Goal: Information Seeking & Learning: Learn about a topic

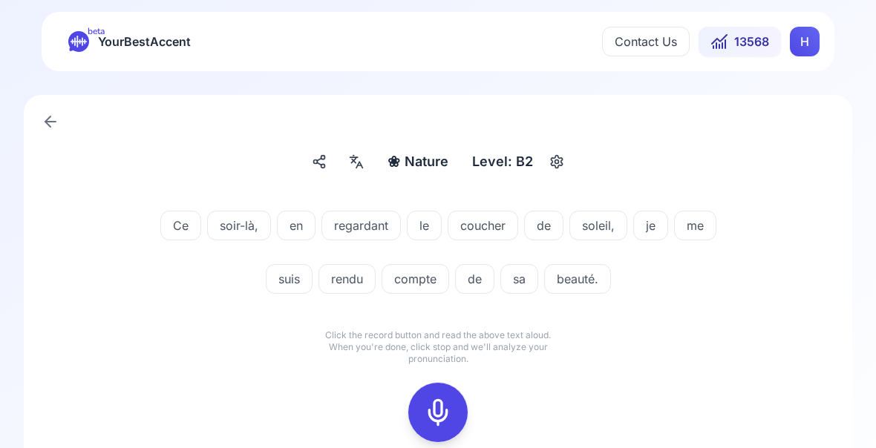
click at [436, 413] on icon at bounding box center [438, 413] width 30 height 30
click at [438, 416] on icon at bounding box center [438, 413] width 30 height 30
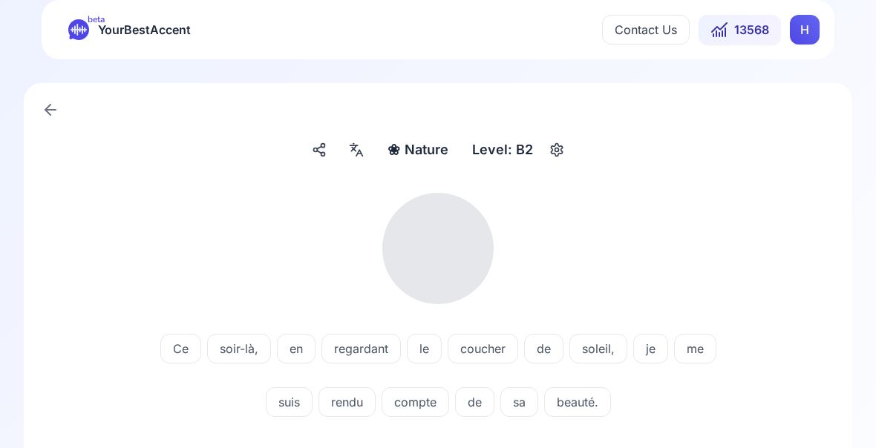
scroll to position [12, 0]
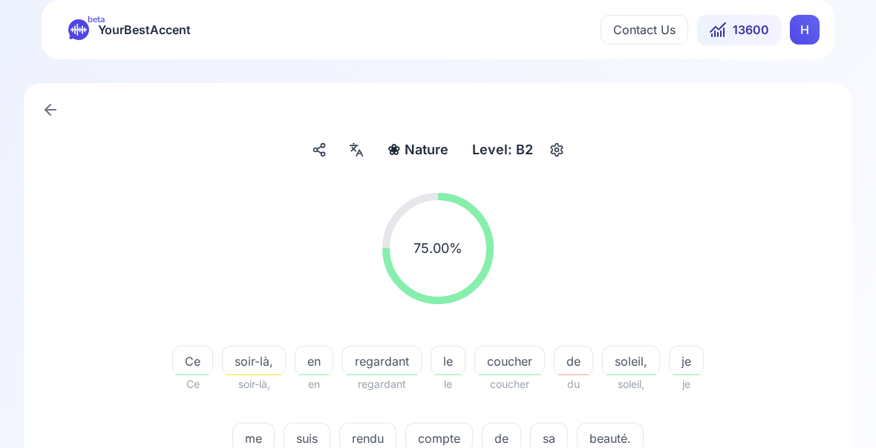
click at [373, 442] on span "rendu" at bounding box center [368, 439] width 56 height 18
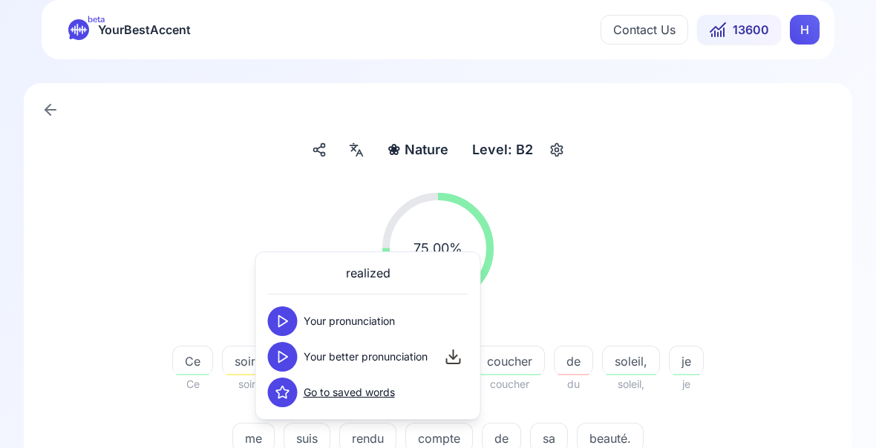
click at [450, 447] on span "compte" at bounding box center [439, 439] width 66 height 18
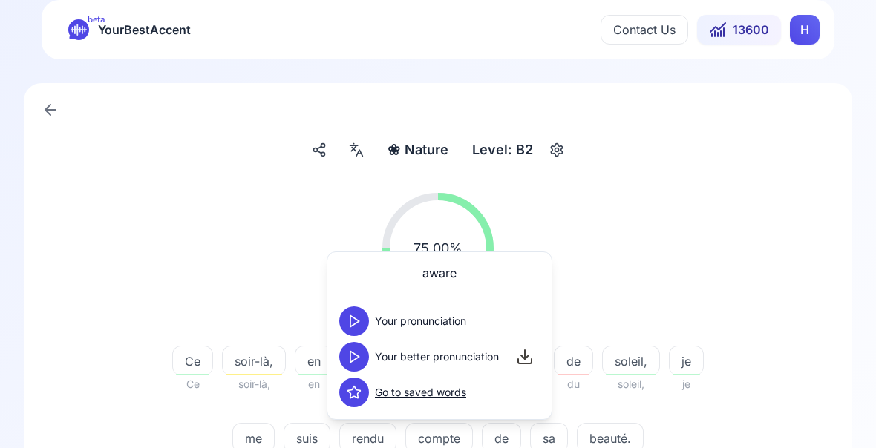
click at [801, 257] on div "75.00 % 75.00 %" at bounding box center [437, 248] width 757 height 135
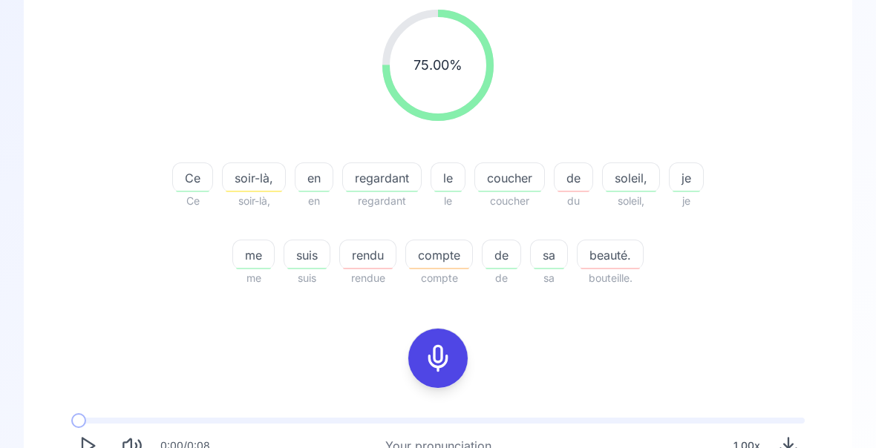
scroll to position [205, 0]
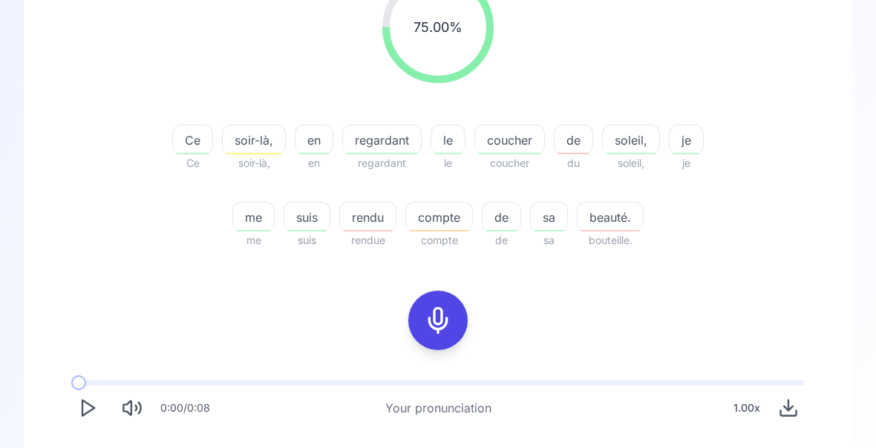
scroll to position [276, 0]
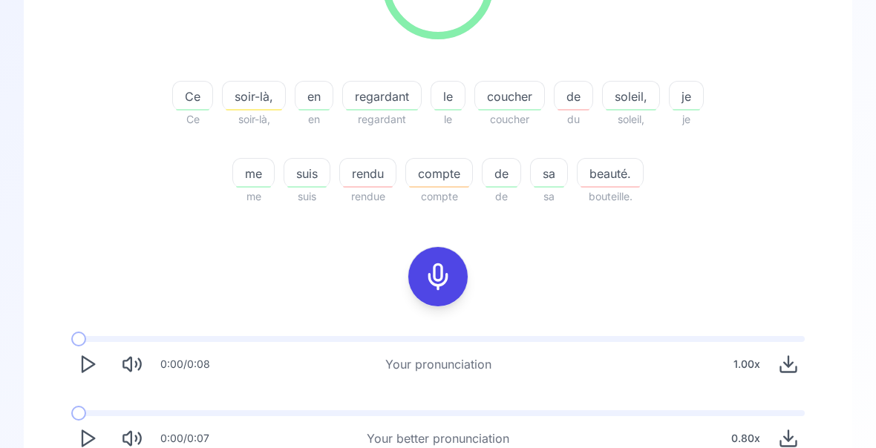
click at [93, 445] on icon "Play" at bounding box center [87, 439] width 21 height 21
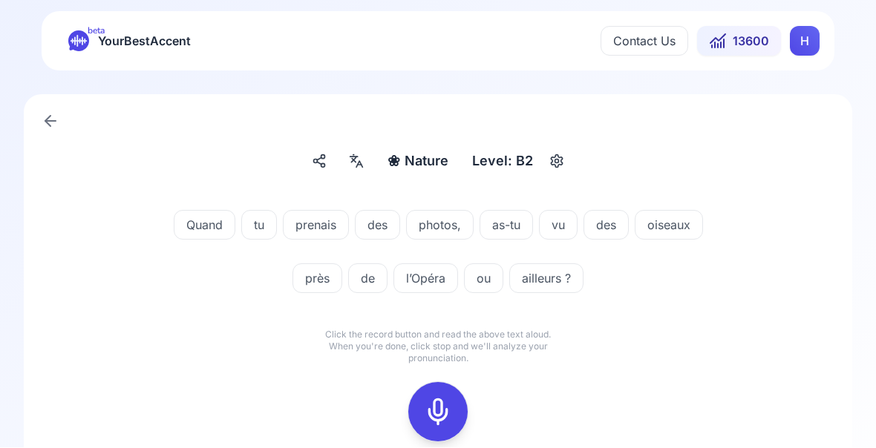
click at [441, 403] on icon at bounding box center [438, 413] width 30 height 30
click at [445, 411] on icon at bounding box center [438, 413] width 30 height 30
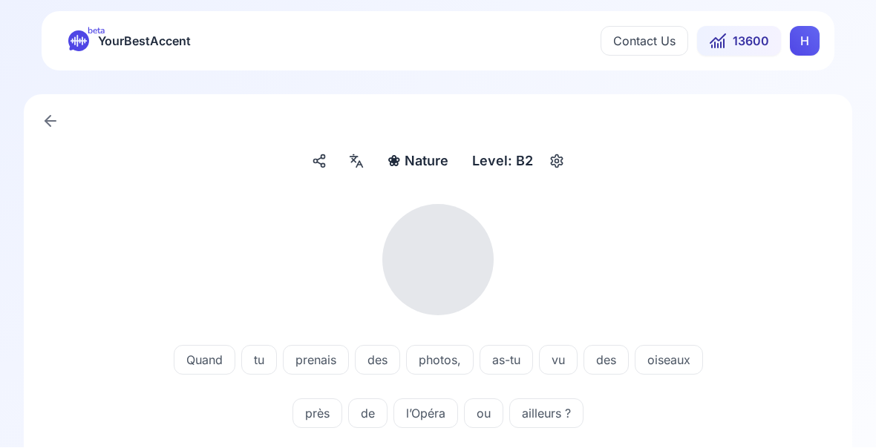
scroll to position [1, 0]
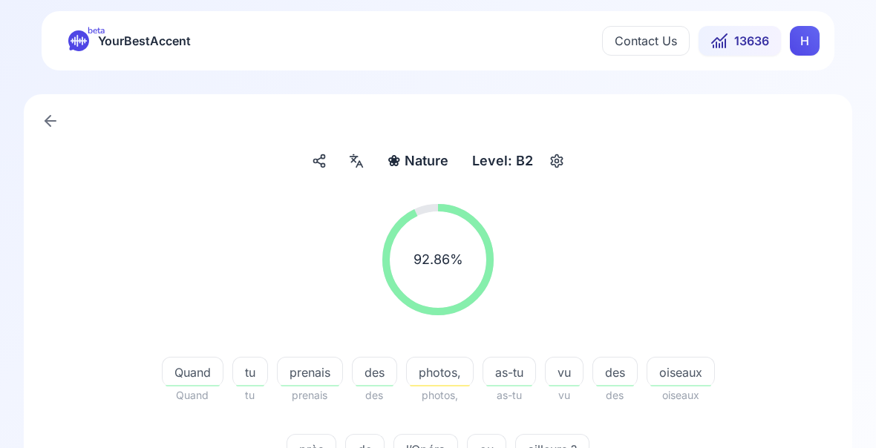
click at [562, 453] on span "ailleurs ?" at bounding box center [552, 450] width 73 height 18
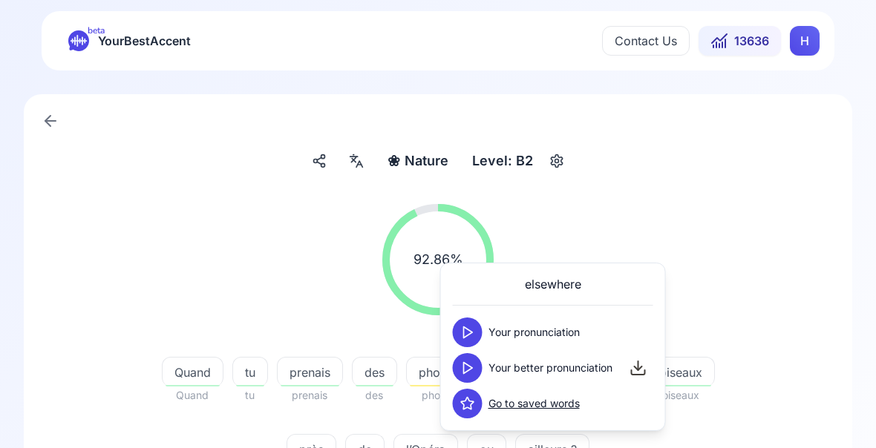
click at [470, 369] on polygon at bounding box center [468, 368] width 9 height 11
click at [783, 457] on div "92.86 % 92.86 % Quand Quand tu tu prenais prenais des des photos, photos, as-tu…" at bounding box center [437, 342] width 757 height 301
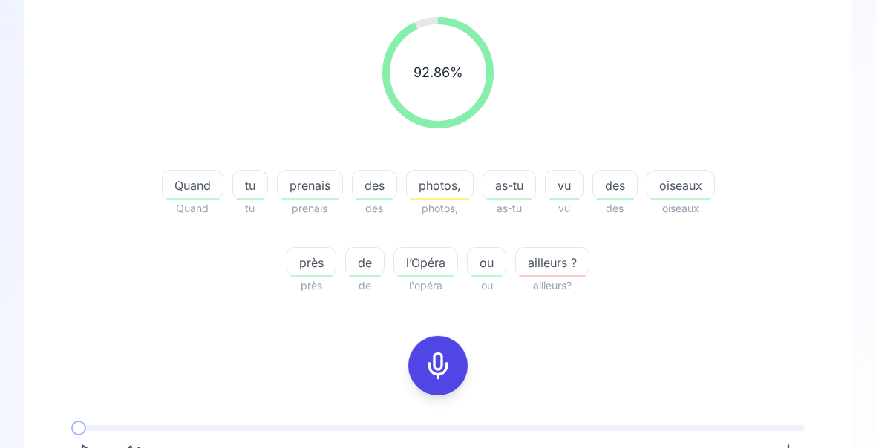
scroll to position [188, 0]
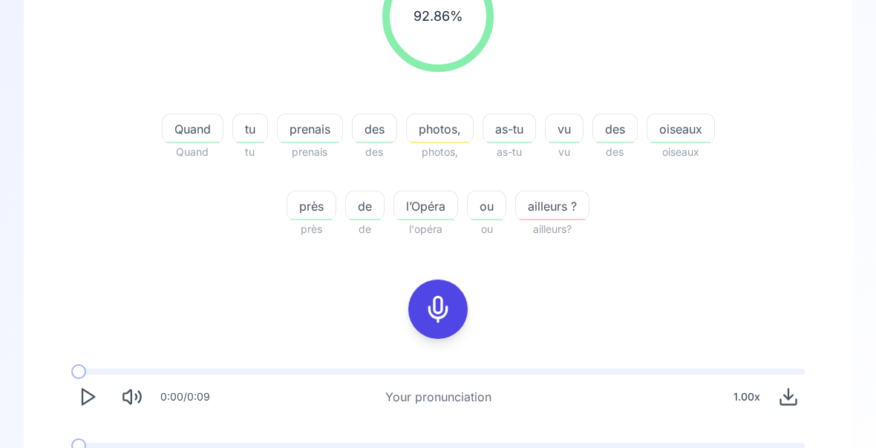
scroll to position [276, 0]
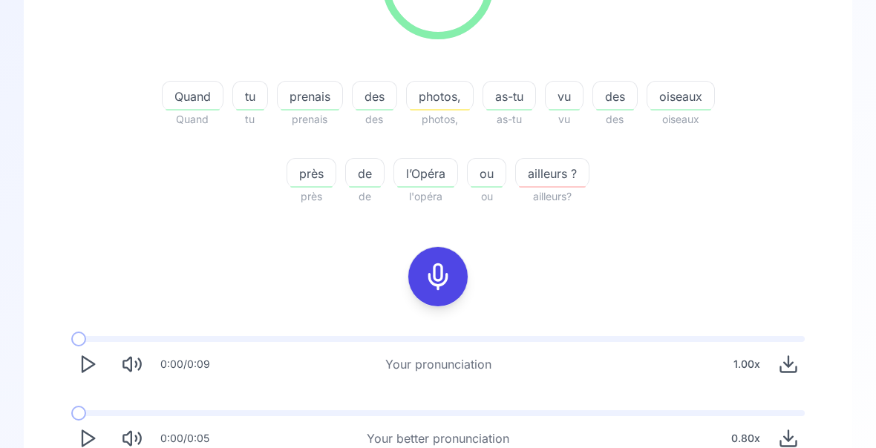
click at [91, 437] on icon "Play" at bounding box center [87, 439] width 21 height 21
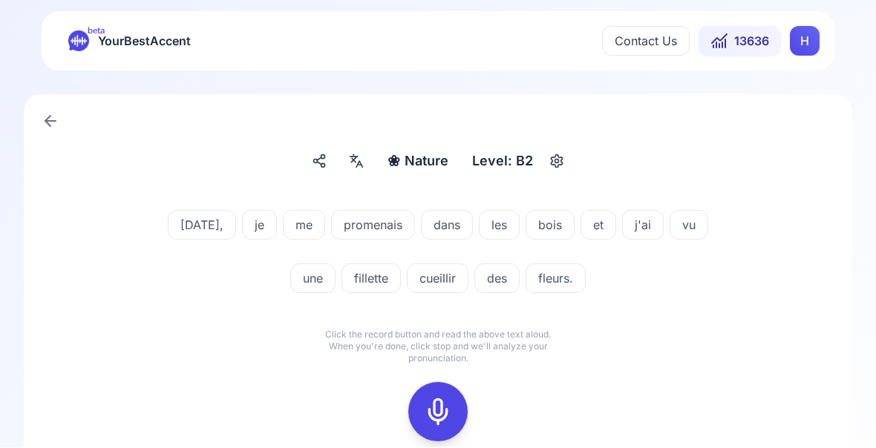
click at [427, 413] on rect at bounding box center [438, 412] width 22 height 22
click at [441, 419] on icon at bounding box center [438, 413] width 30 height 30
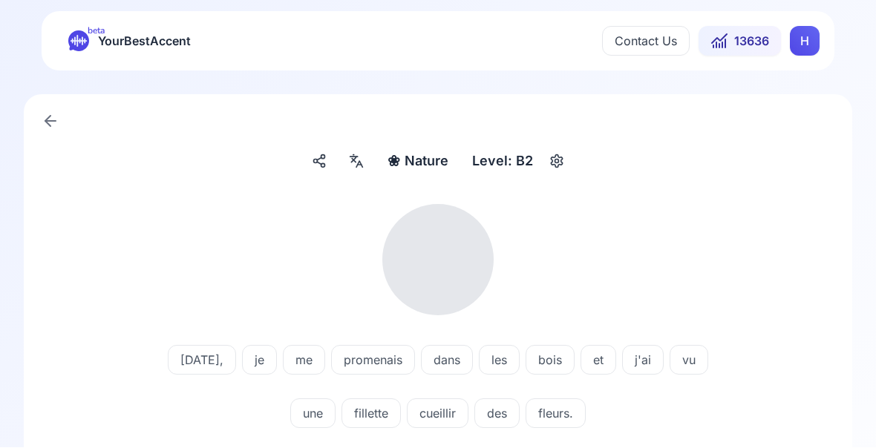
scroll to position [1, 0]
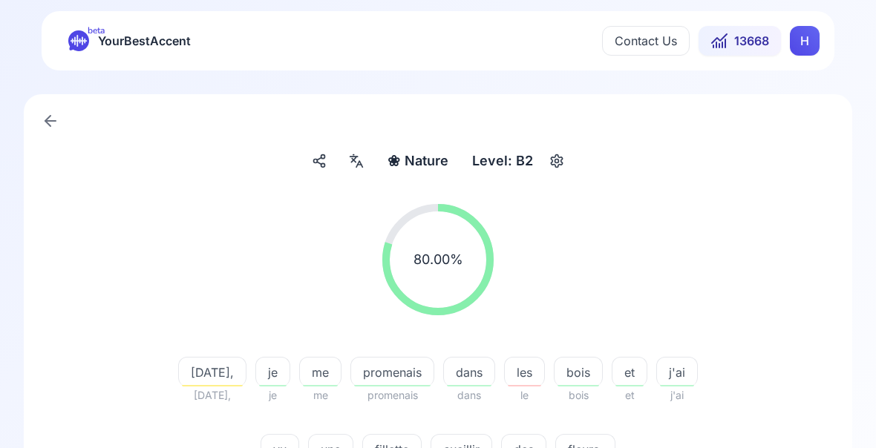
click at [433, 456] on span "cueillir" at bounding box center [461, 450] width 60 height 18
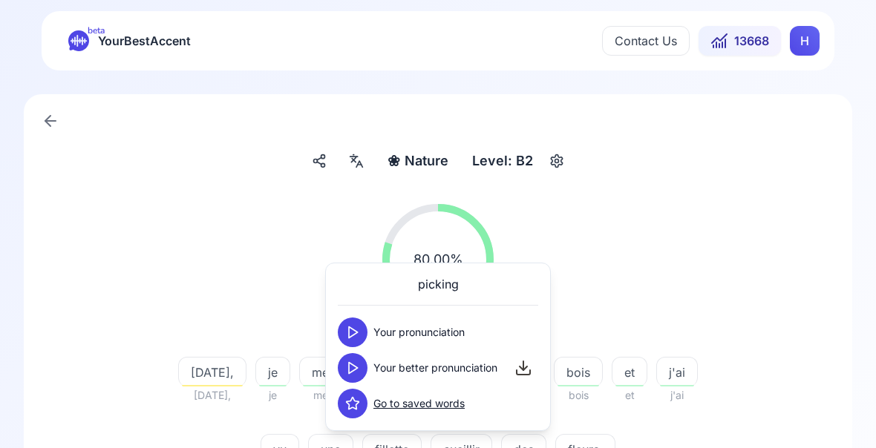
click at [362, 372] on button at bounding box center [353, 368] width 30 height 30
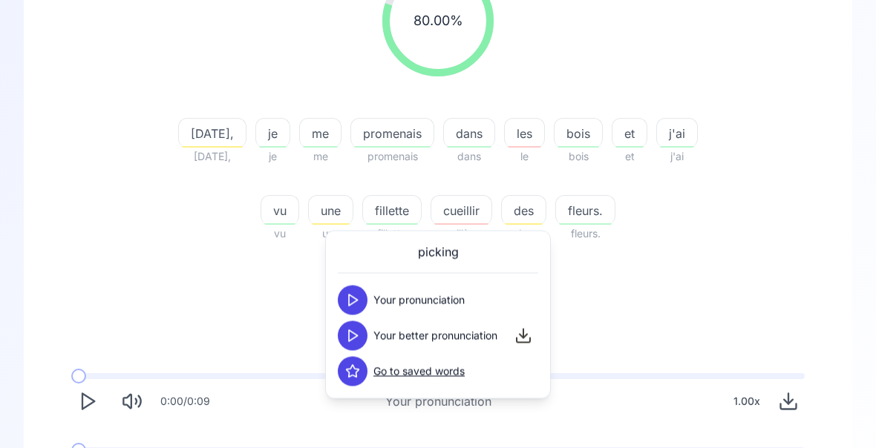
scroll to position [242, 0]
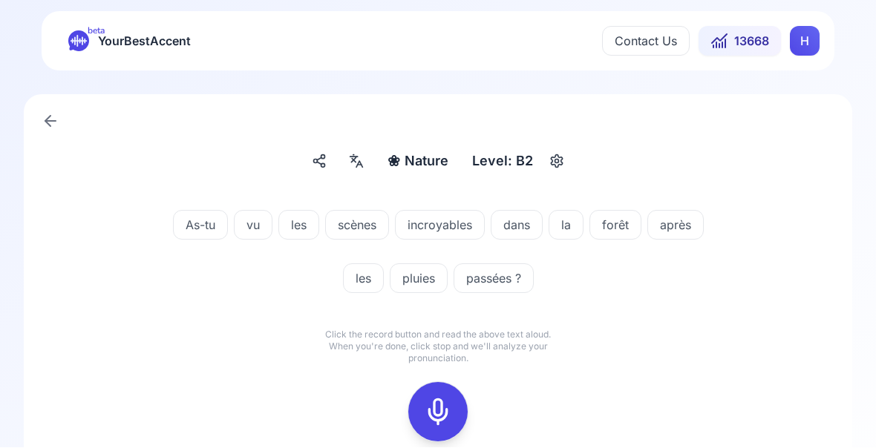
click at [436, 413] on icon at bounding box center [438, 413] width 30 height 30
click at [445, 416] on icon at bounding box center [438, 413] width 30 height 30
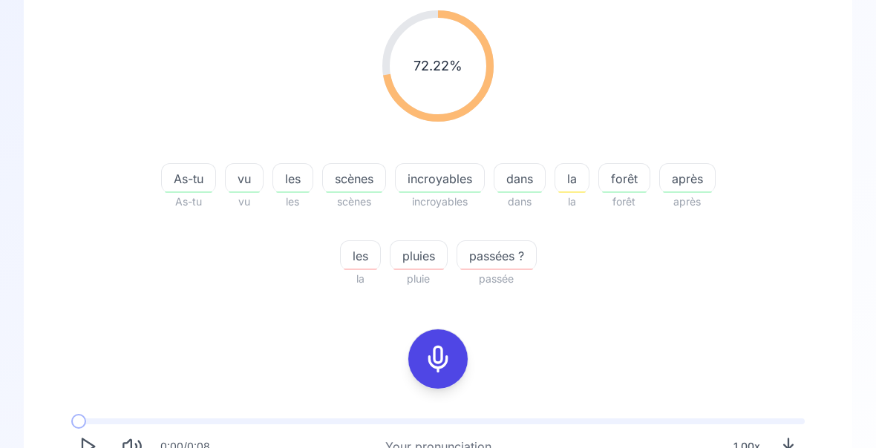
scroll to position [197, 0]
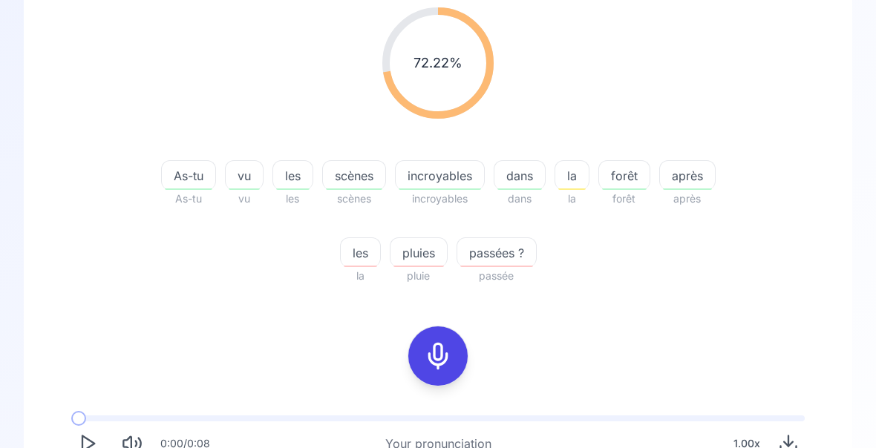
click at [438, 360] on icon at bounding box center [438, 356] width 30 height 30
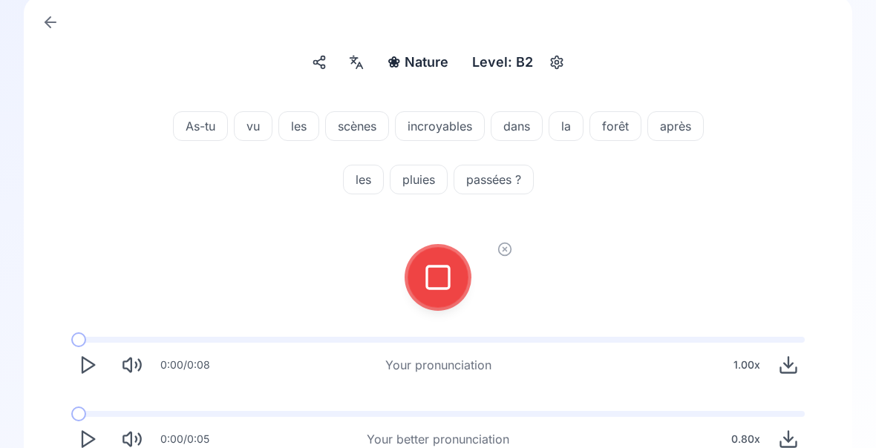
click at [444, 279] on icon at bounding box center [438, 278] width 30 height 30
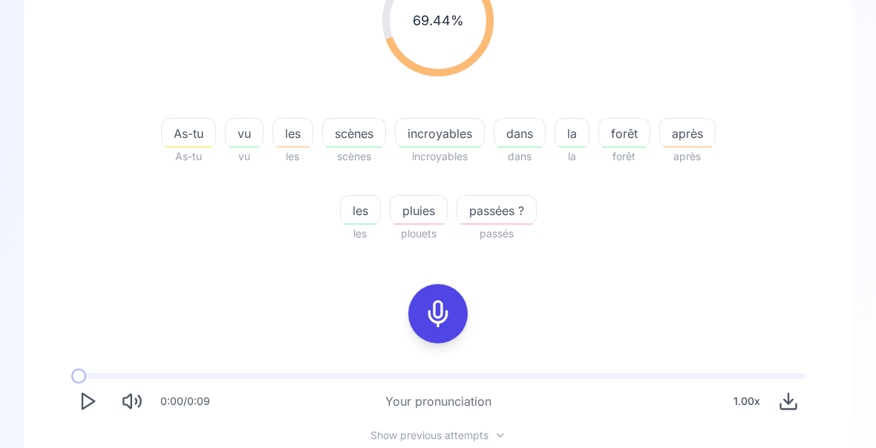
scroll to position [258, 0]
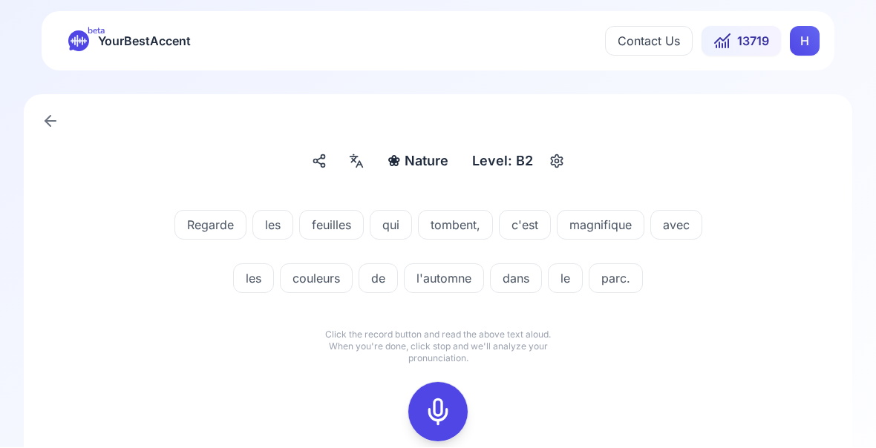
click at [438, 419] on icon at bounding box center [438, 413] width 30 height 30
click at [450, 405] on icon at bounding box center [438, 413] width 30 height 30
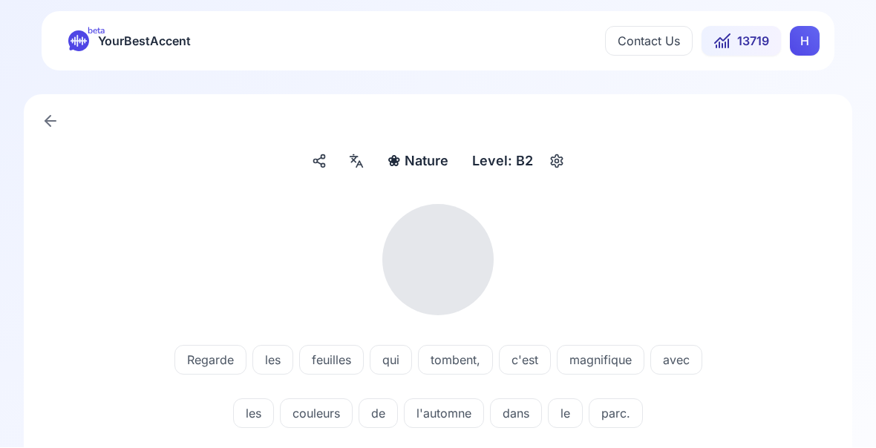
scroll to position [1, 0]
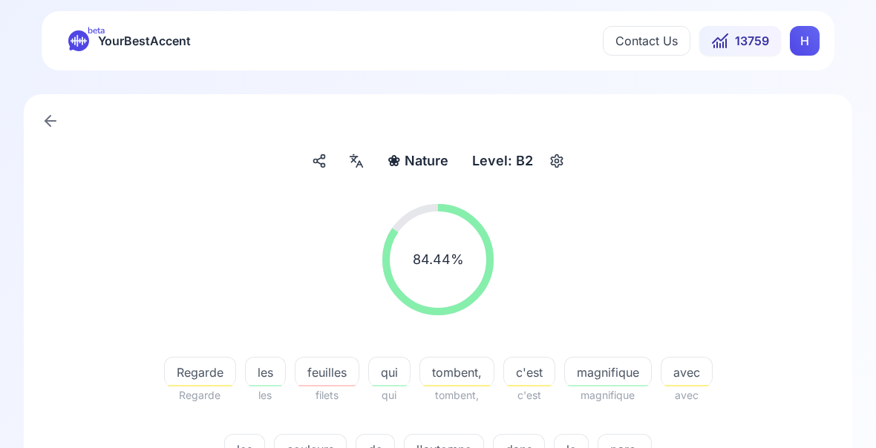
click at [337, 378] on span "feuilles" at bounding box center [326, 373] width 63 height 18
click at [775, 456] on div "84.44 % 84.44 % Regarde Regarde les les feuilles filets qui qui tombent, tomben…" at bounding box center [437, 342] width 757 height 301
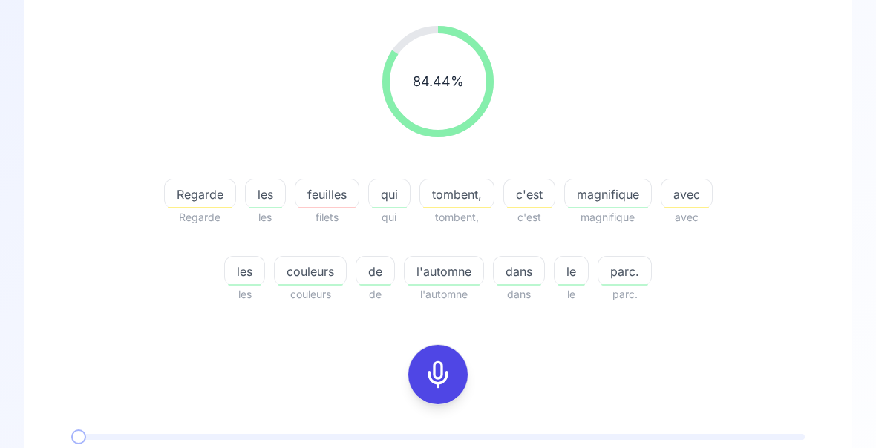
scroll to position [180, 0]
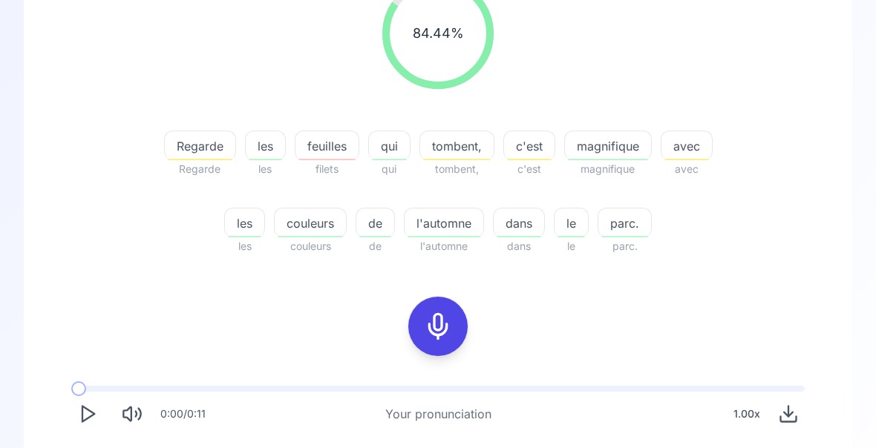
scroll to position [276, 0]
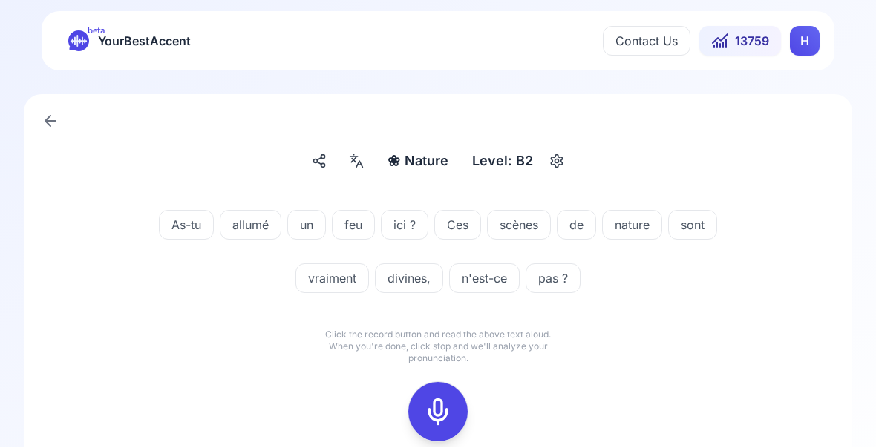
click at [437, 416] on icon at bounding box center [438, 413] width 30 height 30
click at [440, 419] on icon at bounding box center [438, 413] width 30 height 30
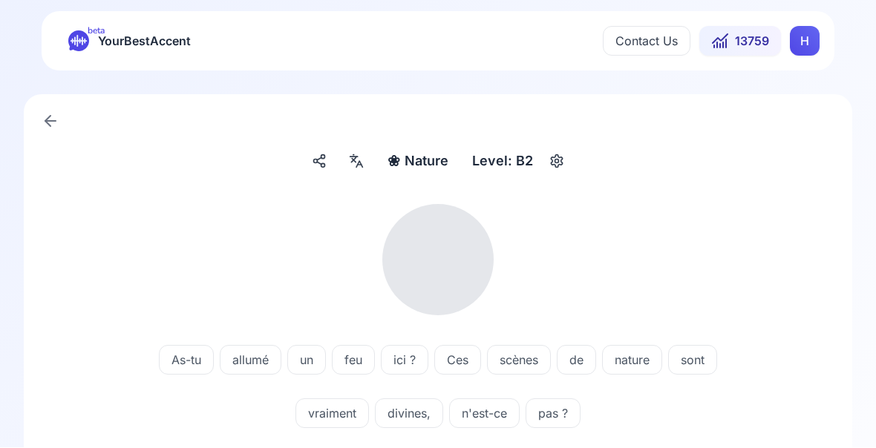
scroll to position [1, 0]
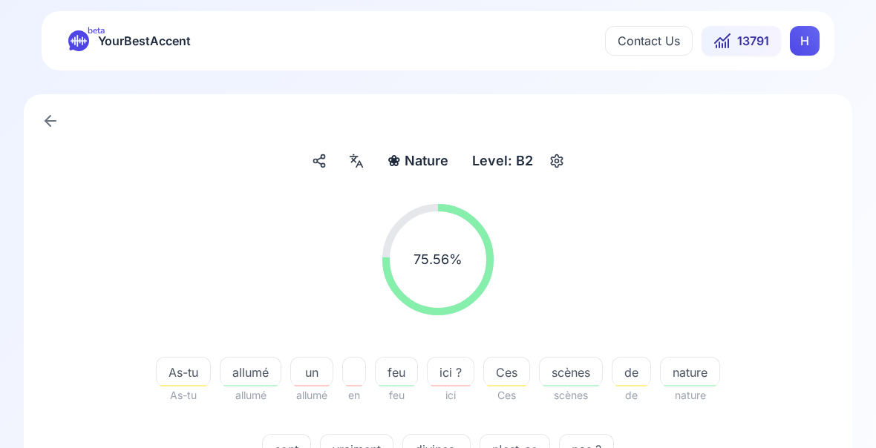
click at [417, 381] on span "feu" at bounding box center [397, 373] width 42 height 18
click at [801, 457] on div "75.56 % 75.56 % As-tu As-tu allumé allumé un allumé en feu feu ici ? ici Ces Ce…" at bounding box center [437, 342] width 757 height 301
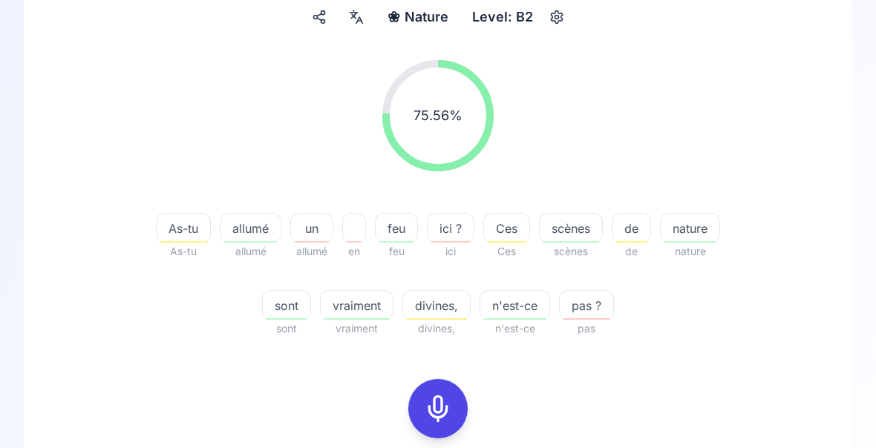
scroll to position [157, 0]
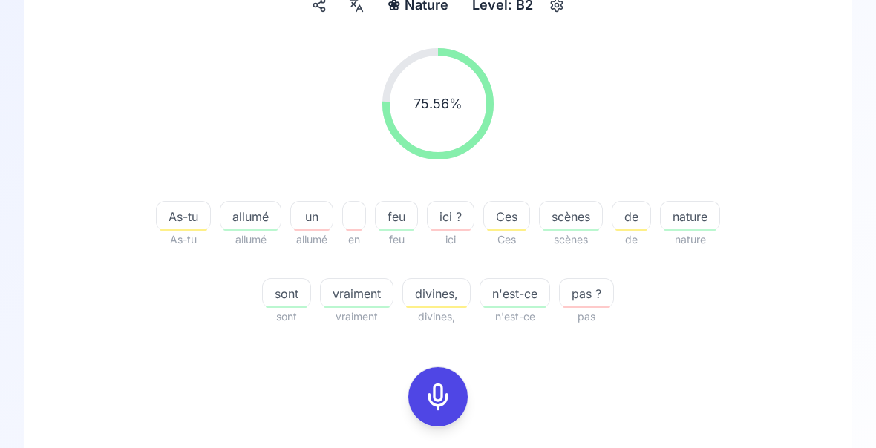
click at [278, 218] on span "allumé" at bounding box center [250, 217] width 60 height 18
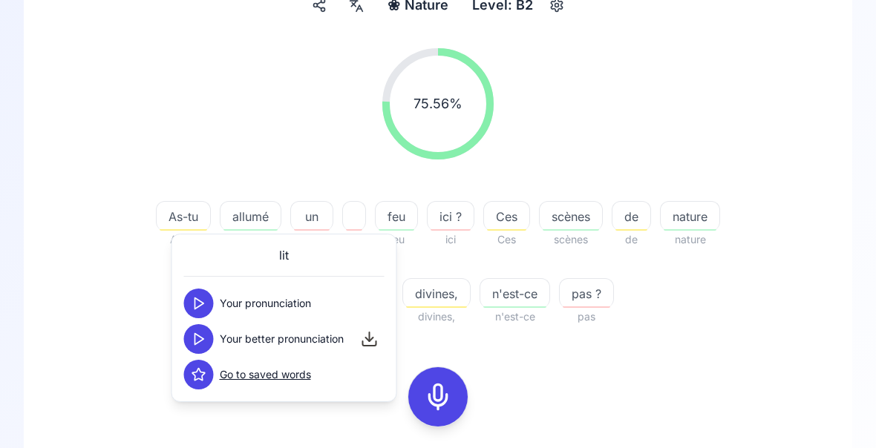
click at [776, 348] on div "75.56 % 75.56 % As-tu As-tu allumé allumé un allumé en feu feu ici ? ici Ces Ce…" at bounding box center [437, 311] width 757 height 551
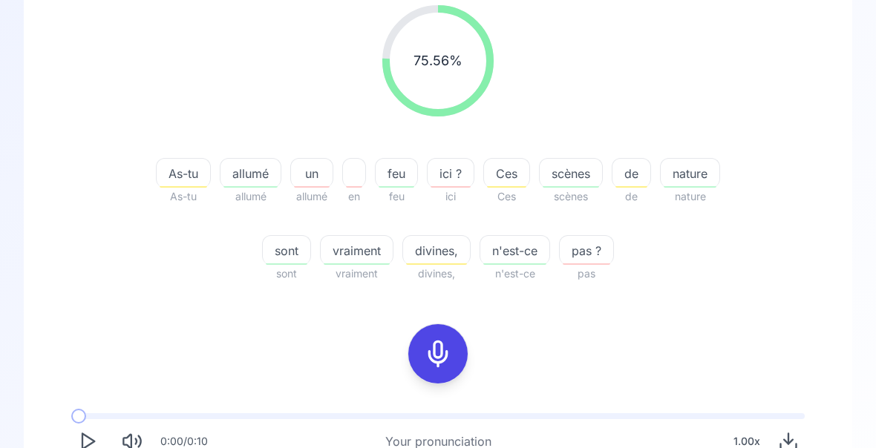
scroll to position [208, 0]
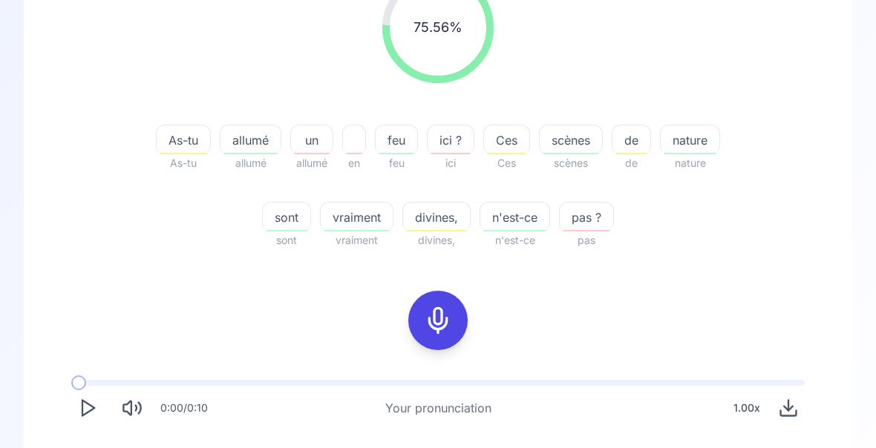
scroll to position [276, 0]
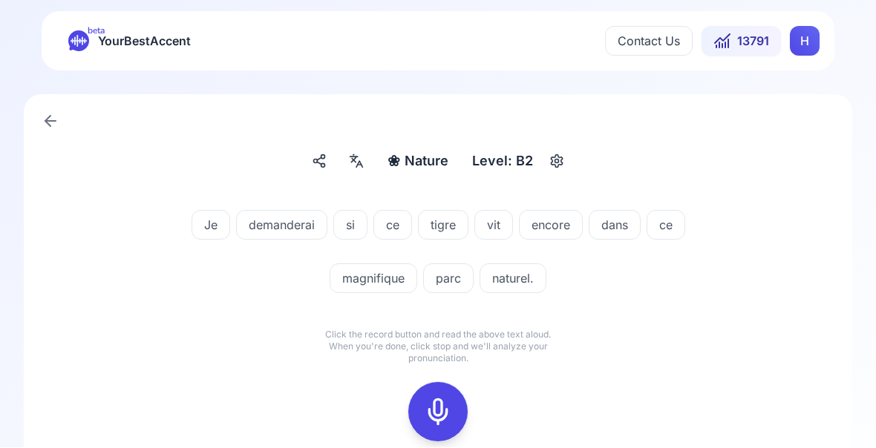
click at [444, 413] on icon at bounding box center [438, 413] width 30 height 30
click at [447, 416] on icon at bounding box center [438, 413] width 30 height 30
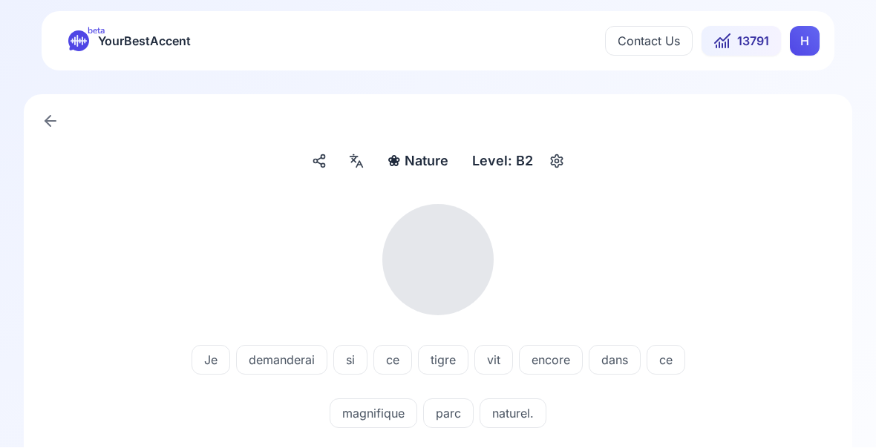
scroll to position [1, 0]
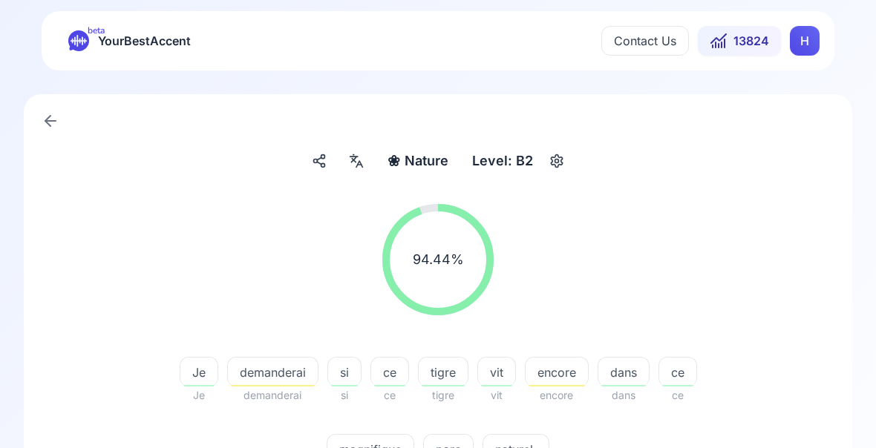
click at [283, 383] on div "demanderai" at bounding box center [272, 372] width 91 height 30
click at [786, 367] on div "94.44 % 94.44 % Je Je demanderai demanderai si si ce ce tigre tigre vit vit enc…" at bounding box center [437, 342] width 757 height 301
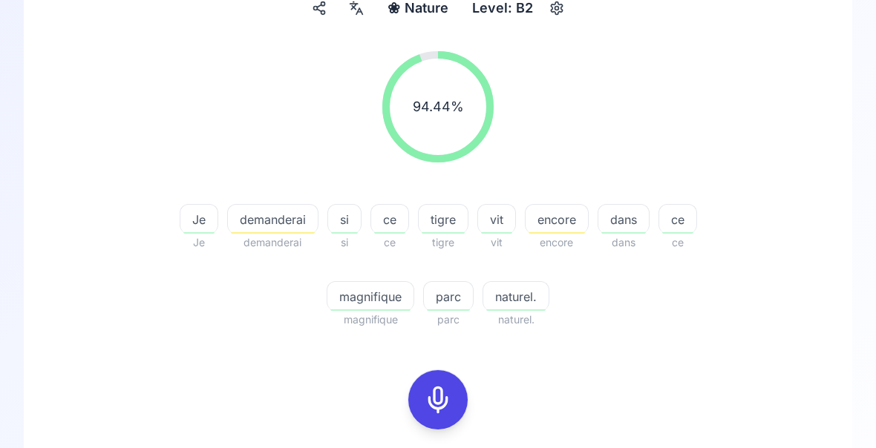
scroll to position [155, 0]
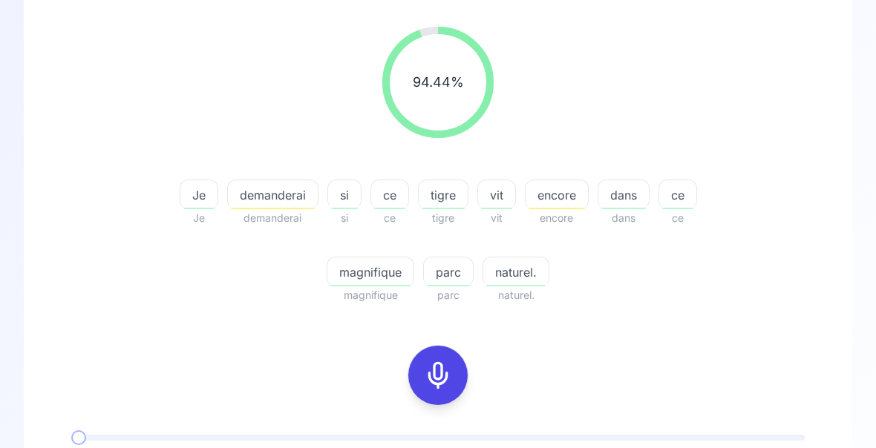
scroll to position [276, 0]
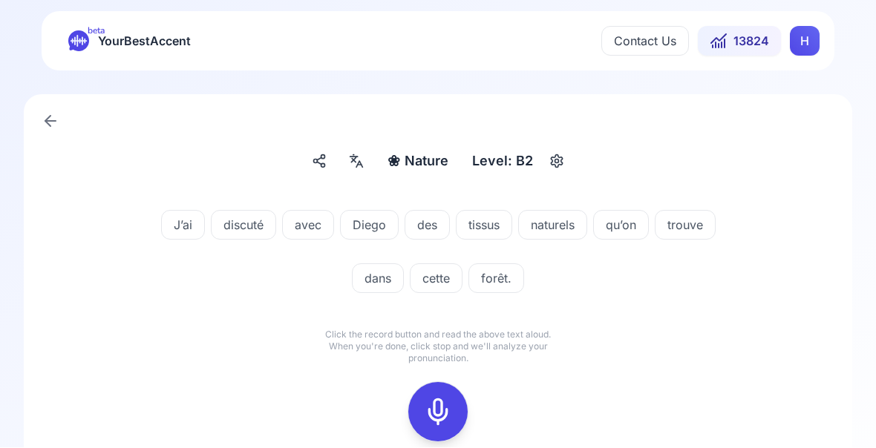
click at [439, 416] on icon at bounding box center [438, 413] width 30 height 30
click at [440, 411] on icon at bounding box center [438, 413] width 30 height 30
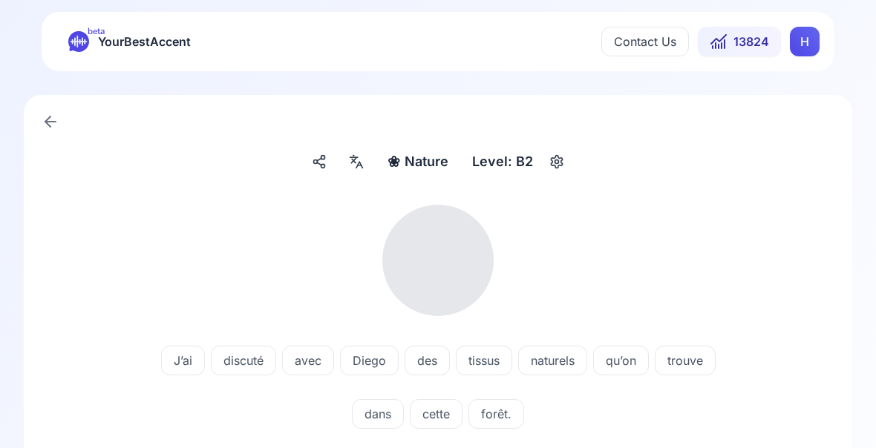
scroll to position [35, 0]
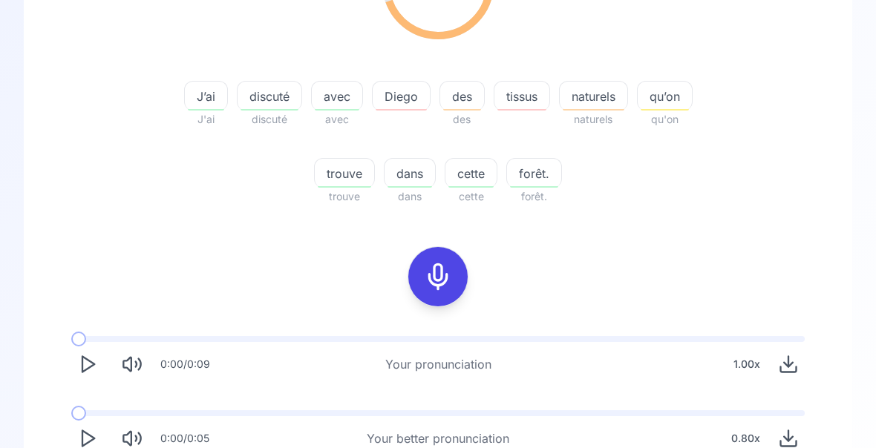
scroll to position [276, 0]
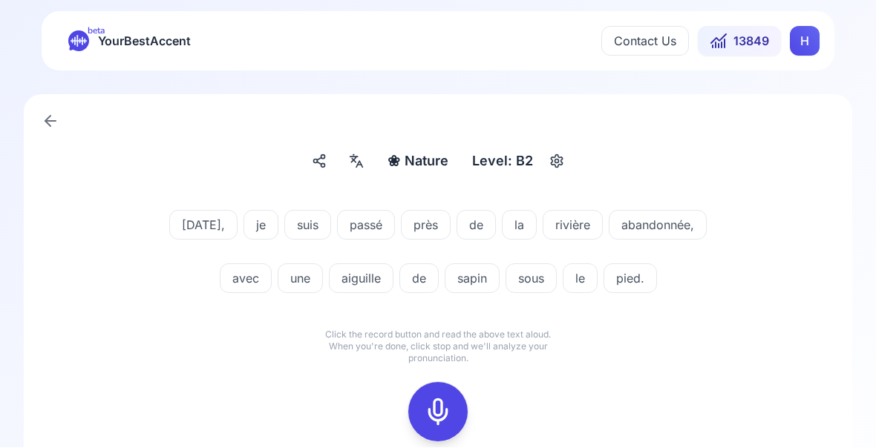
click at [433, 421] on icon at bounding box center [438, 413] width 30 height 30
click at [428, 419] on icon at bounding box center [438, 413] width 30 height 30
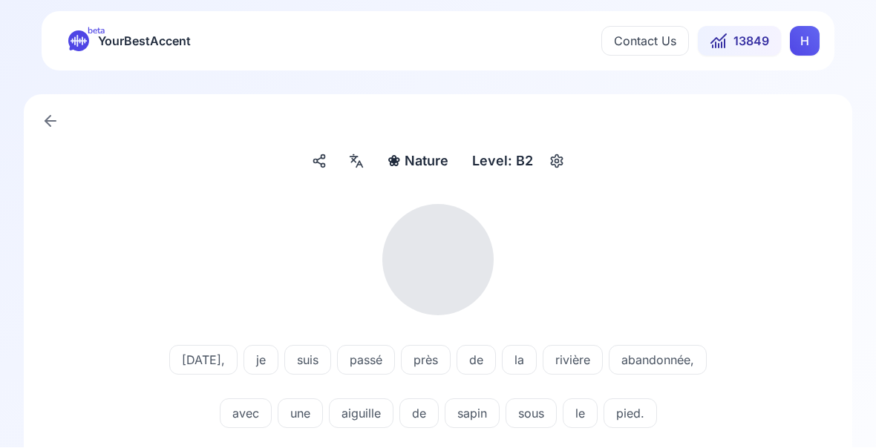
scroll to position [1, 0]
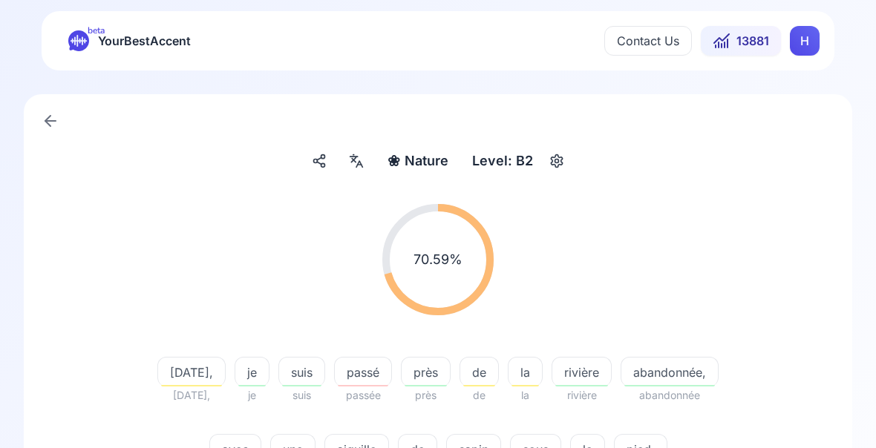
click at [358, 453] on span "aiguille" at bounding box center [356, 450] width 63 height 18
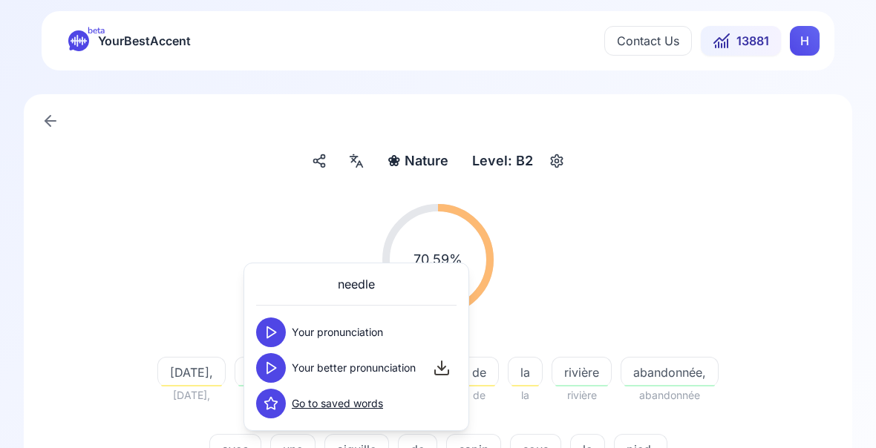
click at [270, 365] on polygon at bounding box center [271, 368] width 9 height 11
click at [770, 373] on div "70.59 % 70.59 % [DATE], [DATE], je je suis suis passé passée près près de de la…" at bounding box center [437, 342] width 757 height 301
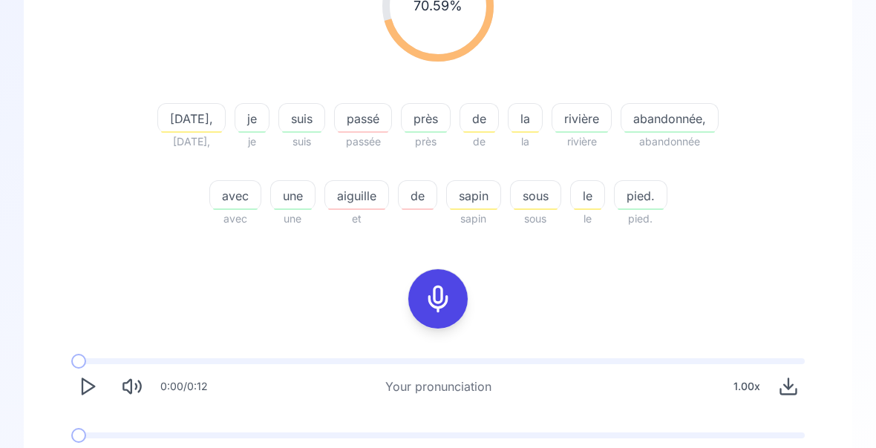
scroll to position [276, 0]
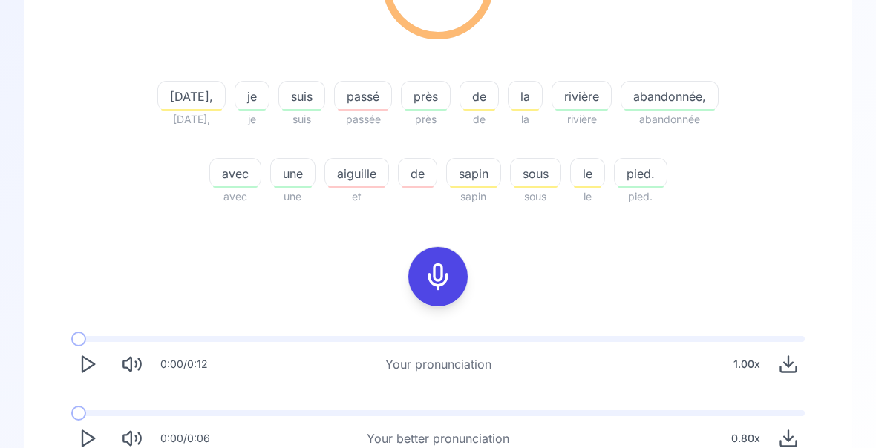
click at [93, 433] on icon "Play" at bounding box center [87, 439] width 21 height 21
click at [94, 443] on icon "Play" at bounding box center [87, 439] width 21 height 21
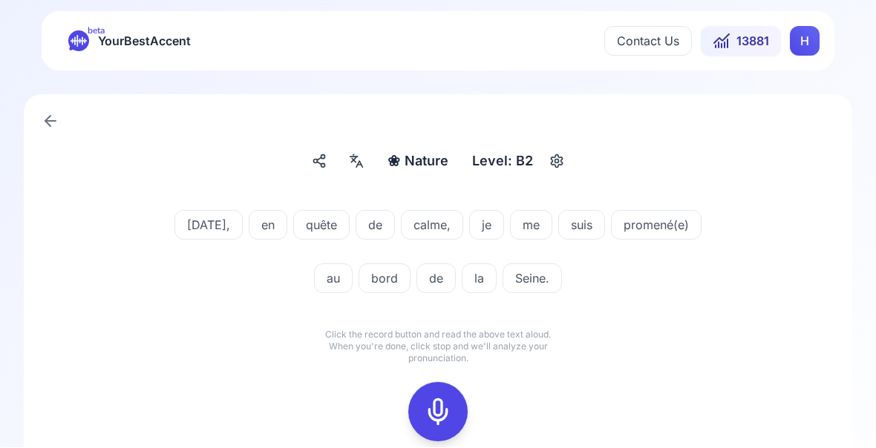
click at [439, 407] on icon at bounding box center [438, 413] width 30 height 30
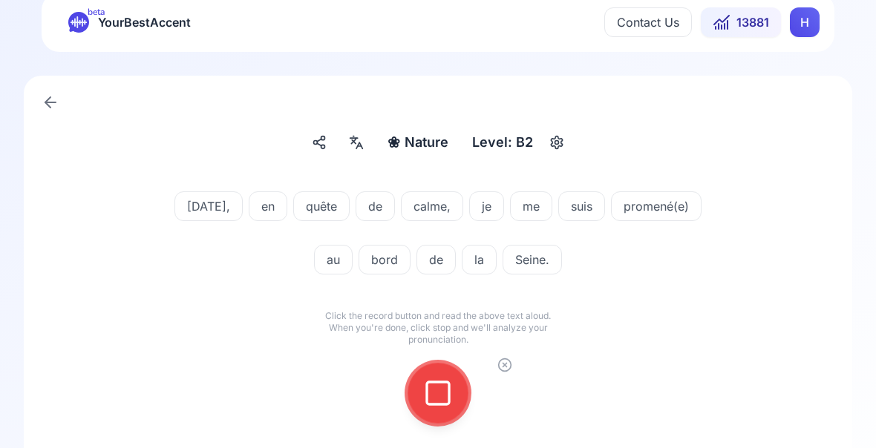
scroll to position [31, 0]
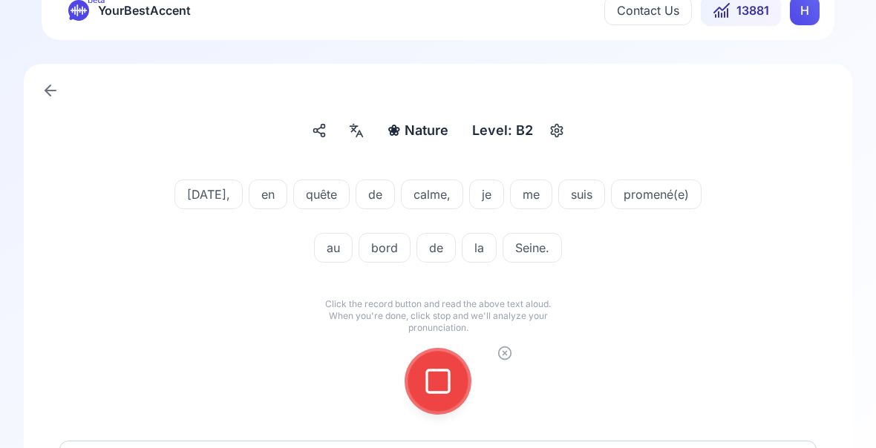
click at [873, 245] on div "❀ Nature Nature Level: B2 [DATE], en quête de calme, je me suis promené(e) au b…" at bounding box center [438, 288] width 876 height 496
click at [441, 377] on icon at bounding box center [438, 382] width 30 height 30
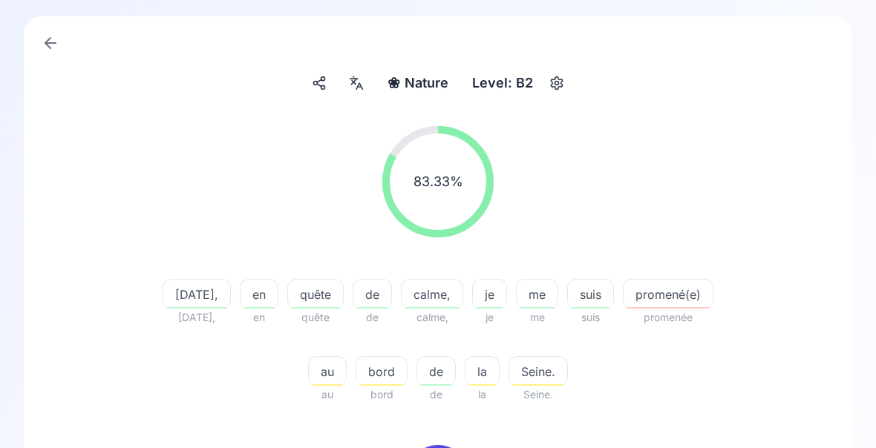
scroll to position [94, 0]
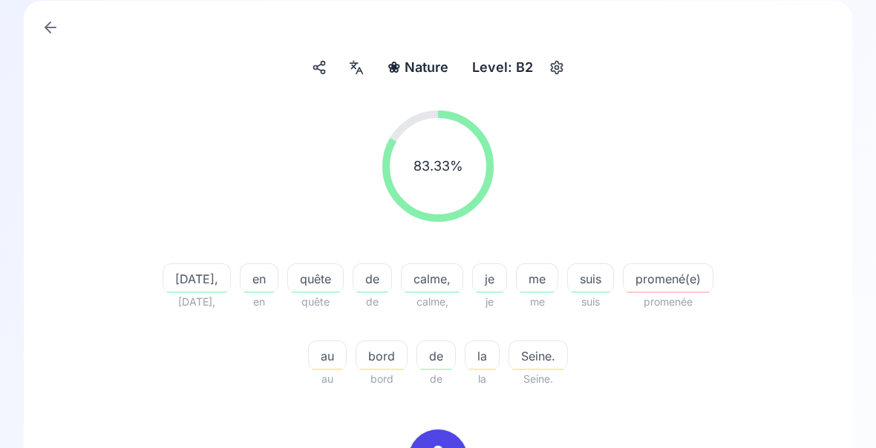
click at [343, 285] on span "quête" at bounding box center [315, 279] width 55 height 18
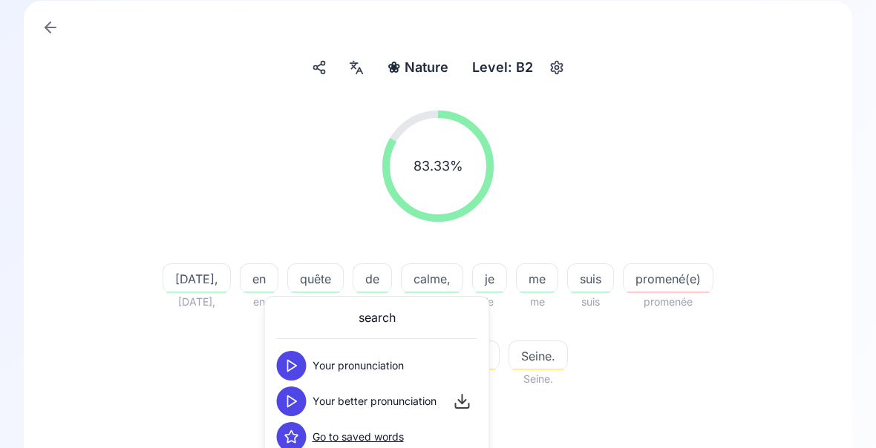
click at [743, 169] on div "83.33 % 83.33 %" at bounding box center [437, 166] width 757 height 135
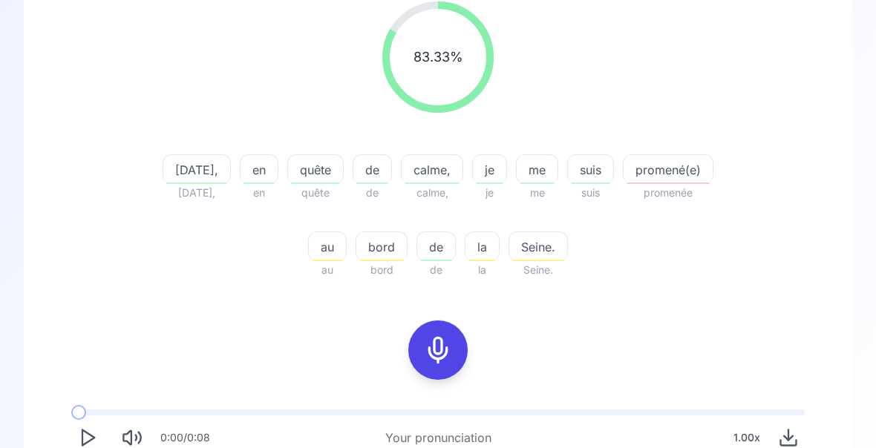
scroll to position [204, 0]
click at [407, 256] on div "bord" at bounding box center [381, 246] width 52 height 30
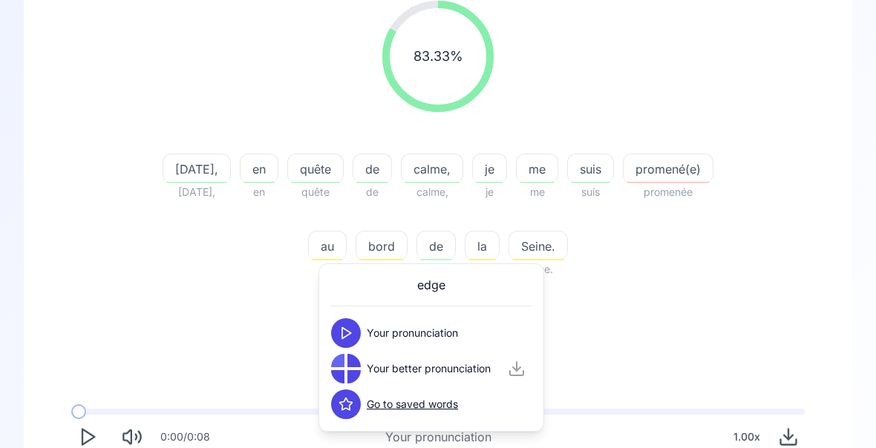
click at [804, 313] on div "83.33 % 83.33 % [DATE], [DATE], en en quête quête de de calme, calme, je je me …" at bounding box center [437, 264] width 757 height 551
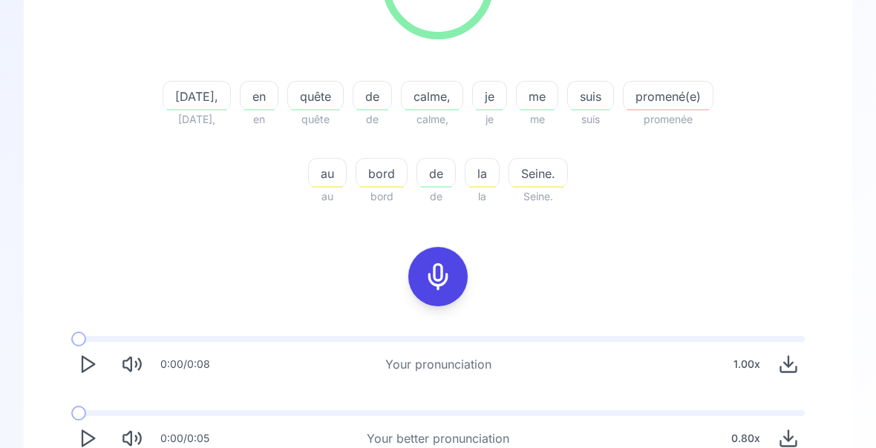
scroll to position [0, 0]
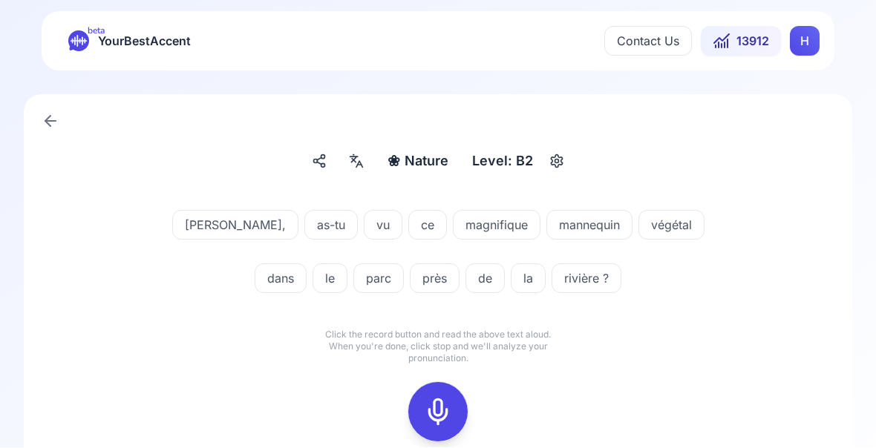
click at [442, 416] on icon at bounding box center [438, 413] width 30 height 30
click at [426, 422] on icon at bounding box center [438, 413] width 30 height 30
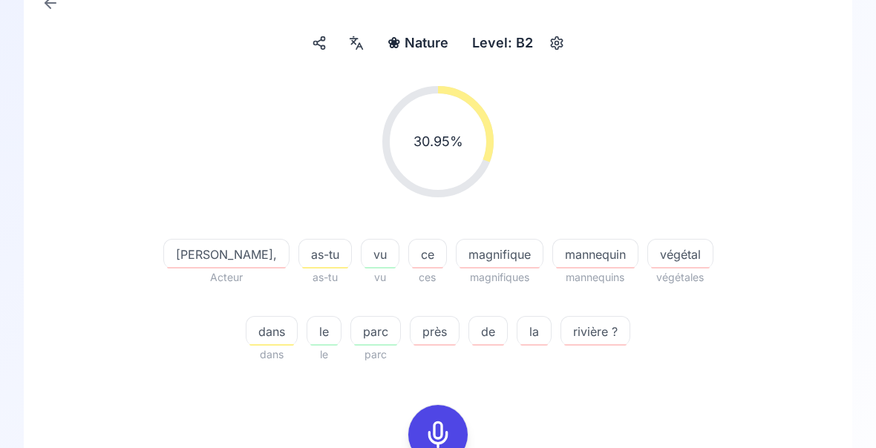
scroll to position [169, 0]
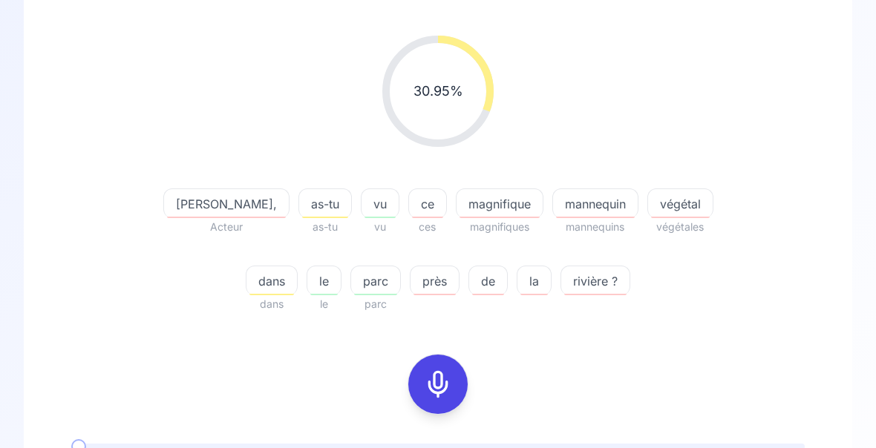
click at [440, 389] on icon at bounding box center [438, 385] width 30 height 30
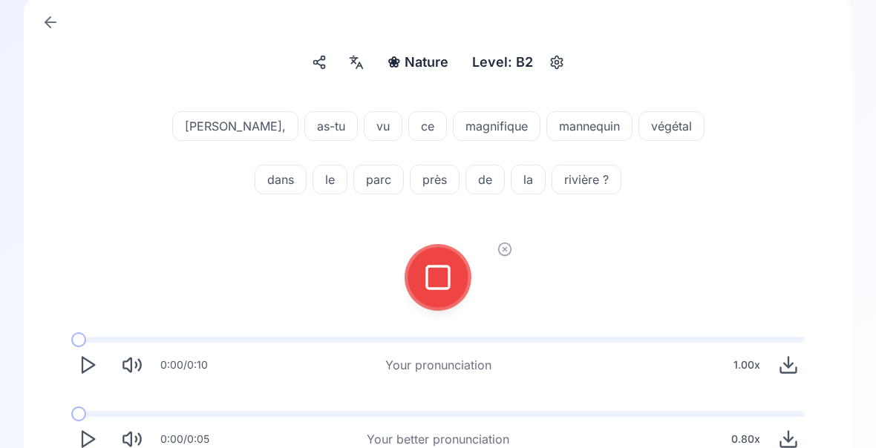
click at [429, 287] on icon at bounding box center [438, 278] width 30 height 30
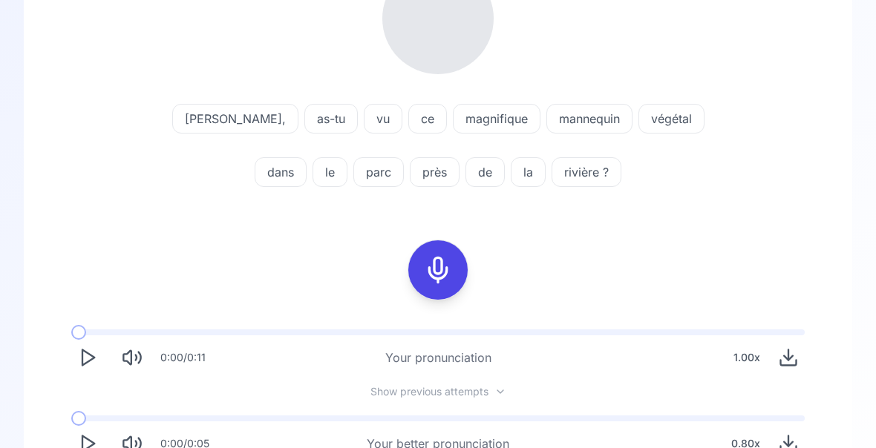
scroll to position [242, 0]
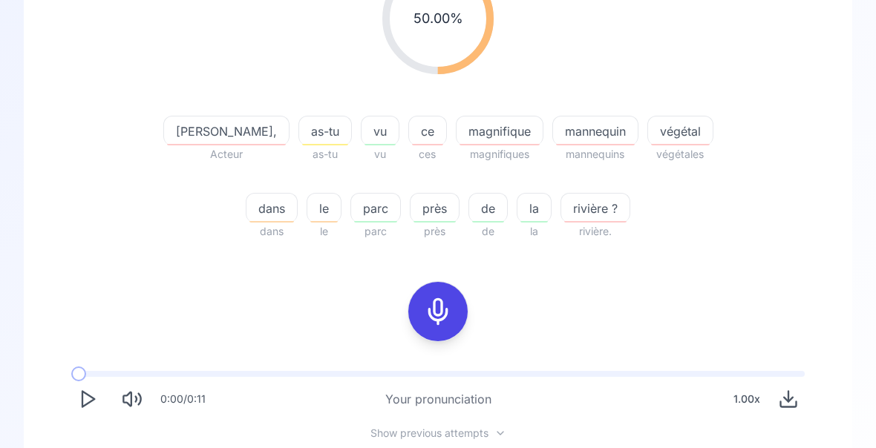
click at [648, 137] on span "végétal" at bounding box center [680, 131] width 65 height 18
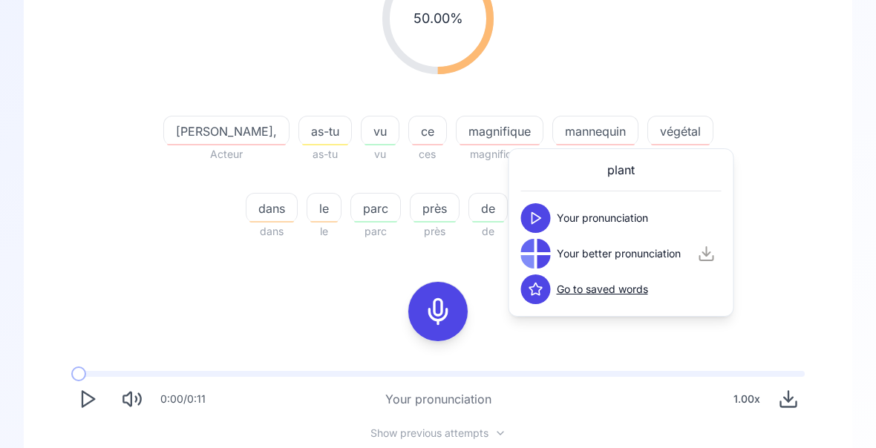
click at [818, 173] on div "50.00 % 50.00 % [PERSON_NAME], Acteur as-tu as-tu vu vu ce ces magnifique magni…" at bounding box center [437, 256] width 769 height 622
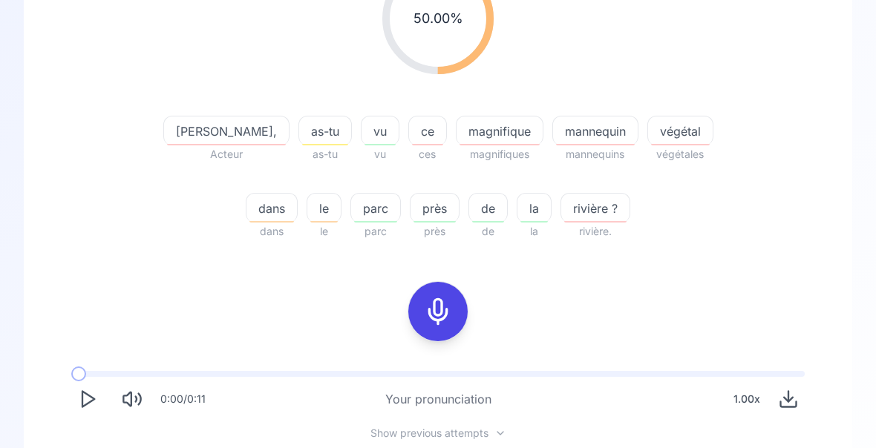
click at [552, 142] on div "mannequin" at bounding box center [595, 131] width 86 height 30
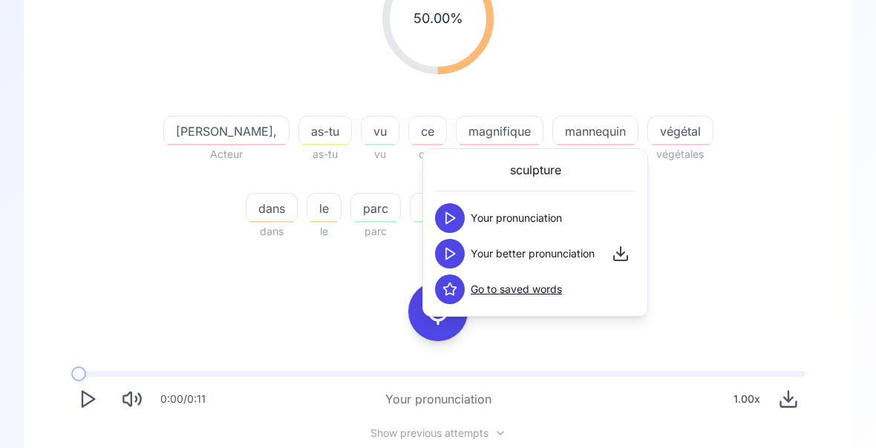
click at [780, 195] on div "50.00 % 50.00 % [PERSON_NAME], Acteur as-tu as-tu vu vu ce ces magnifique magni…" at bounding box center [437, 101] width 757 height 301
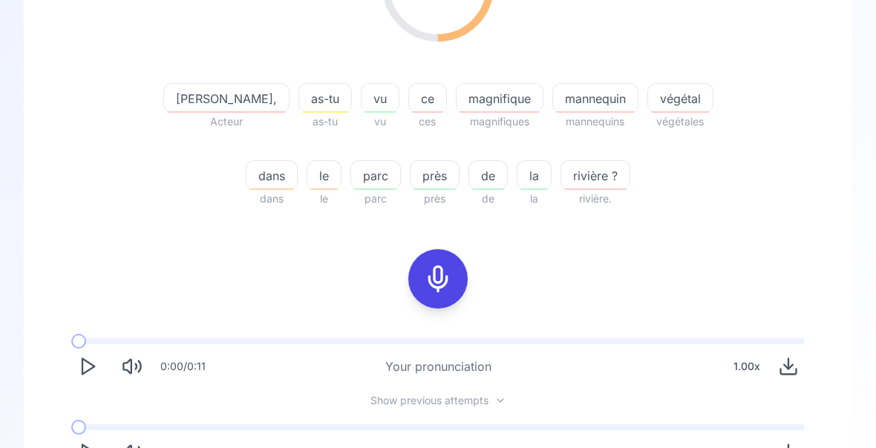
scroll to position [288, 0]
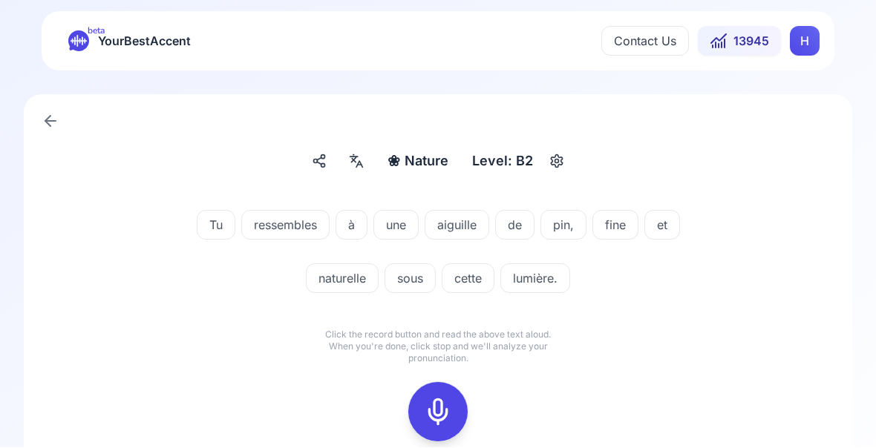
click at [442, 413] on icon at bounding box center [438, 413] width 30 height 30
click at [447, 413] on icon at bounding box center [438, 413] width 30 height 30
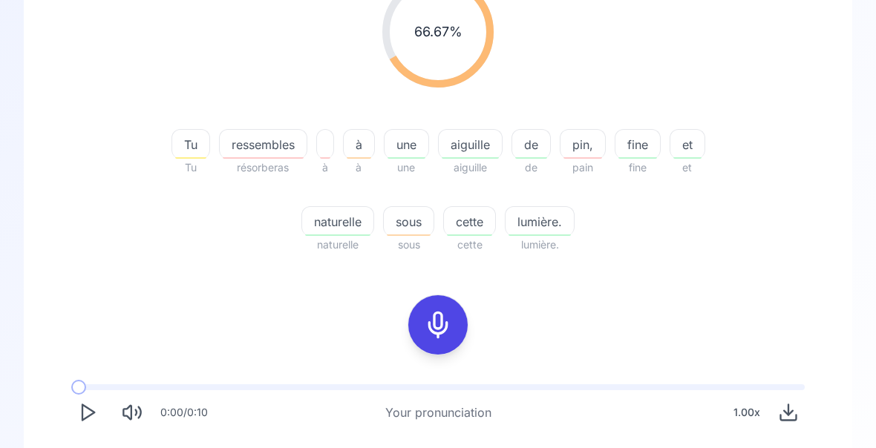
scroll to position [229, 0]
click at [589, 157] on div "button" at bounding box center [582, 157] width 39 height 1
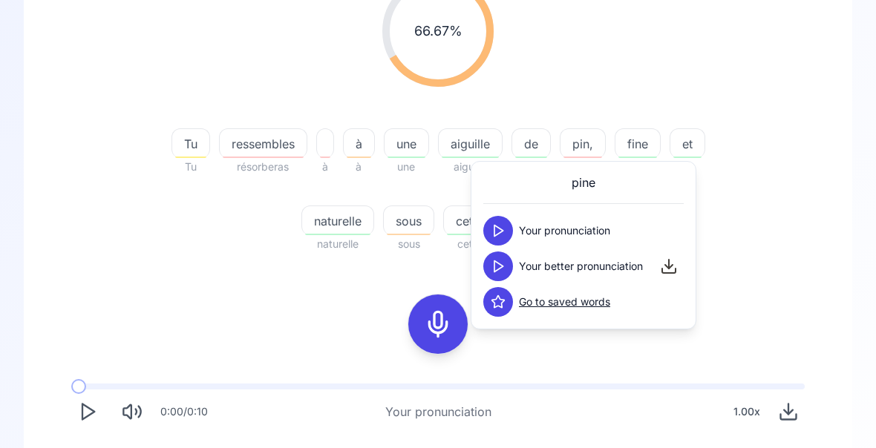
click at [502, 266] on polygon at bounding box center [498, 266] width 9 height 11
click at [769, 248] on div "66.67 % 66.67 % Tu Tu ressembles résorberas à à à une une aiguille aiguille de …" at bounding box center [437, 114] width 757 height 301
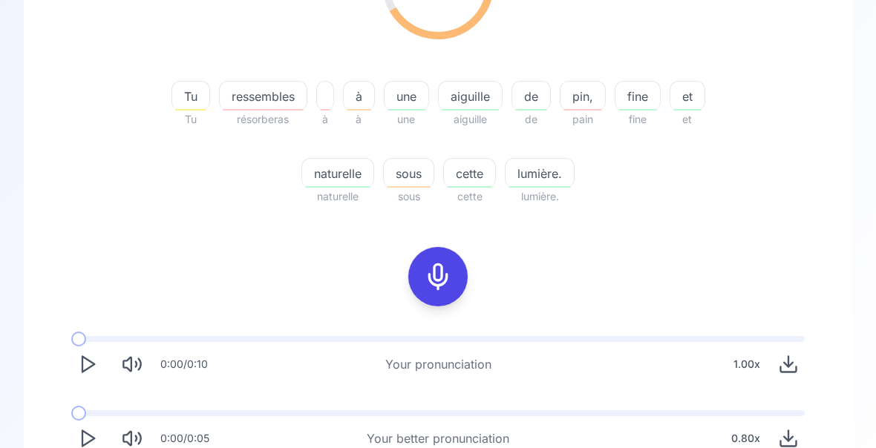
scroll to position [169, 0]
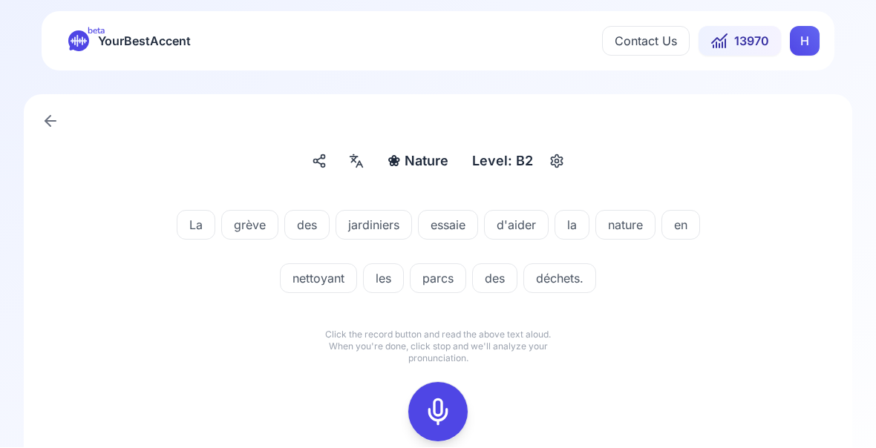
click at [437, 412] on icon at bounding box center [438, 413] width 30 height 30
click at [434, 422] on icon at bounding box center [438, 413] width 30 height 30
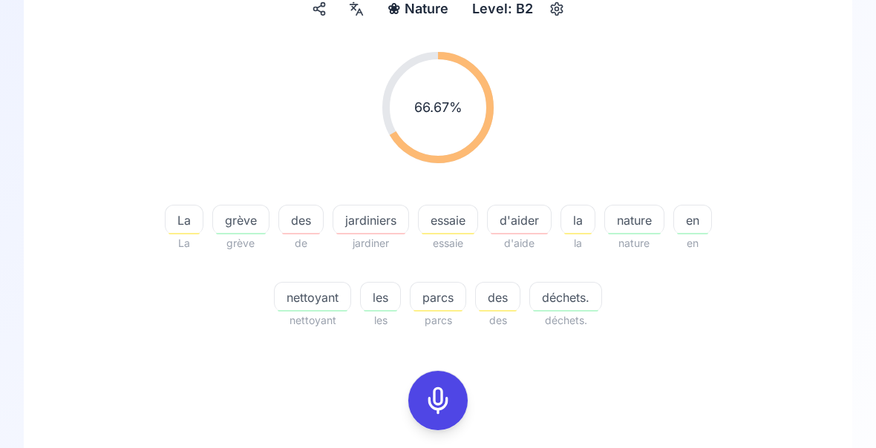
scroll to position [153, 0]
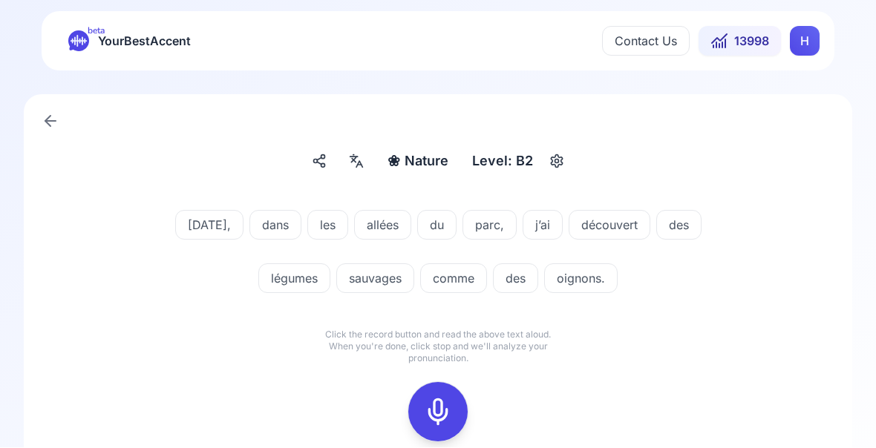
click at [440, 417] on icon at bounding box center [438, 413] width 30 height 30
click at [1, 289] on div "❀ Nature Nature Level: B2 [DATE], dans les allées du parc, j’ai découvert des l…" at bounding box center [438, 319] width 876 height 496
click at [437, 413] on icon at bounding box center [438, 411] width 30 height 30
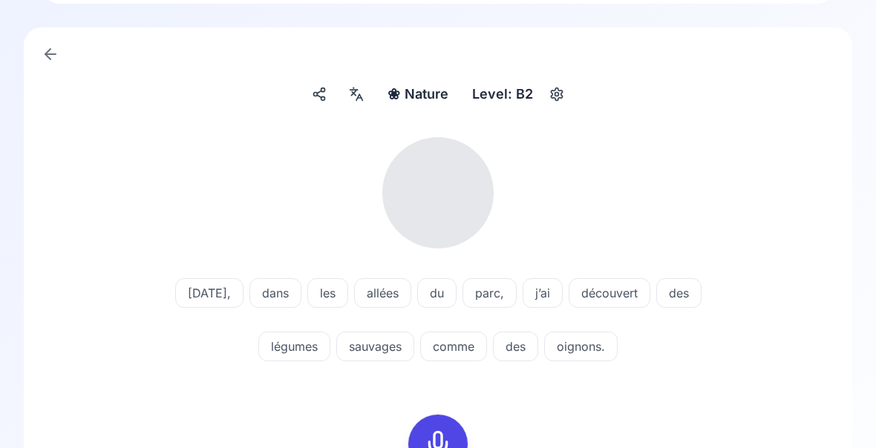
scroll to position [68, 0]
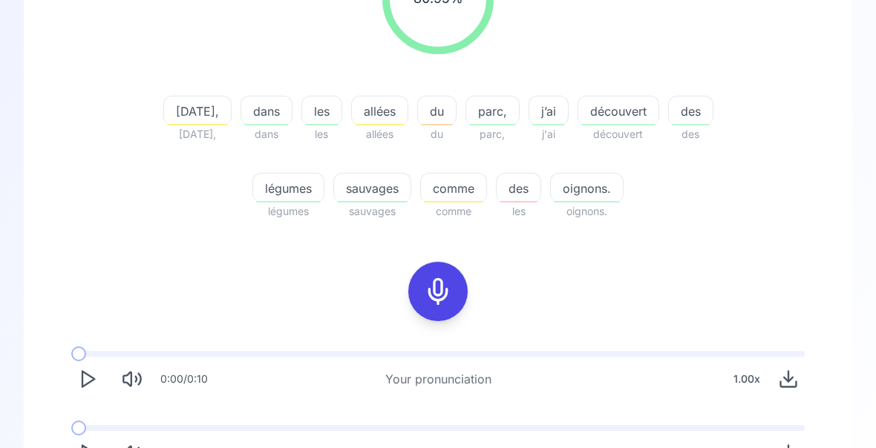
click at [96, 453] on icon "Play" at bounding box center [87, 454] width 21 height 21
click at [99, 457] on button "Play" at bounding box center [87, 453] width 33 height 33
click at [370, 118] on span "allées" at bounding box center [380, 111] width 56 height 18
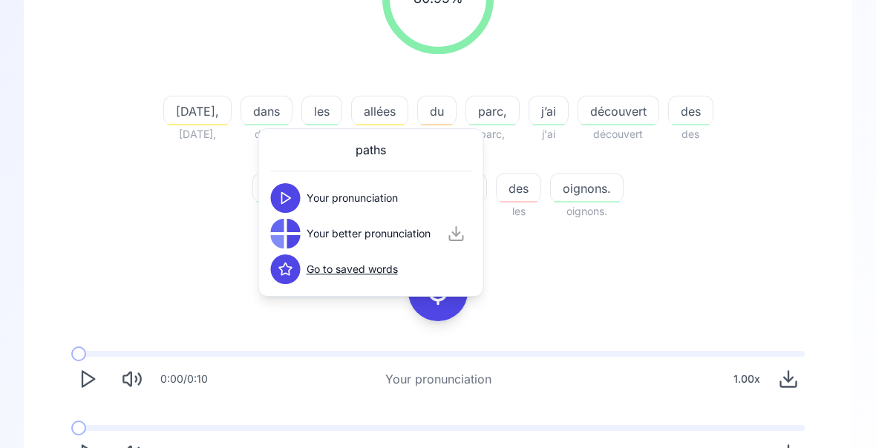
click at [734, 272] on div "80.95 % 80.95 % [DATE], [DATE], dans dans les les allées allées du du parc, par…" at bounding box center [437, 206] width 757 height 551
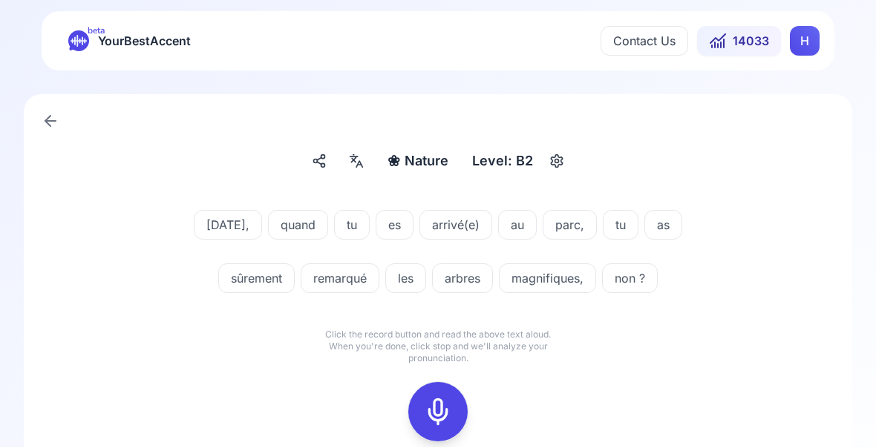
click at [444, 406] on icon at bounding box center [438, 413] width 30 height 30
click at [445, 419] on icon at bounding box center [438, 413] width 30 height 30
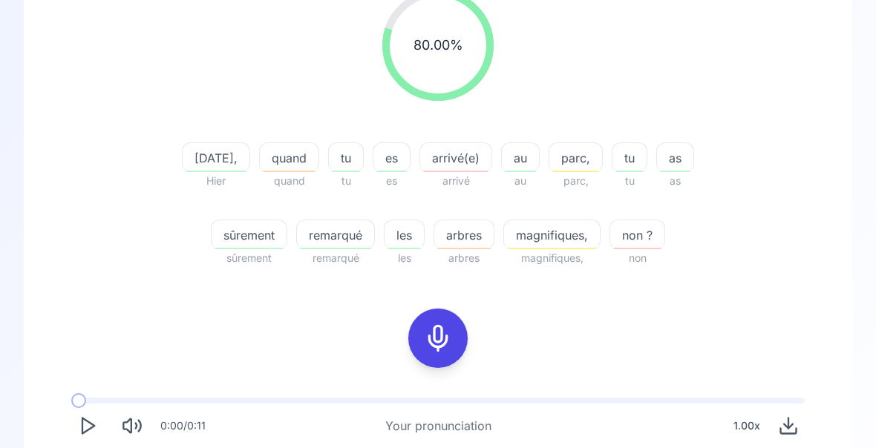
scroll to position [215, 0]
click at [337, 240] on span "remarqué" at bounding box center [335, 235] width 77 height 18
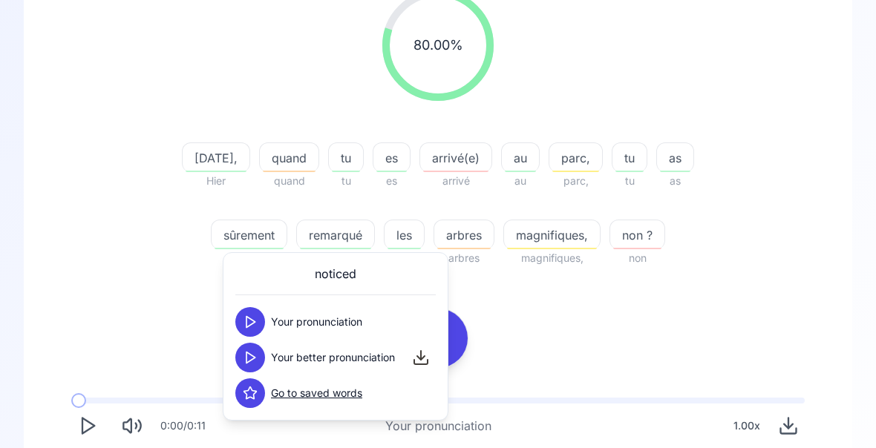
click at [744, 319] on div "80.00 % 80.00 % [DATE], [DATE] quand quand tu tu es es arrivé(e) arrivé au au p…" at bounding box center [437, 253] width 757 height 551
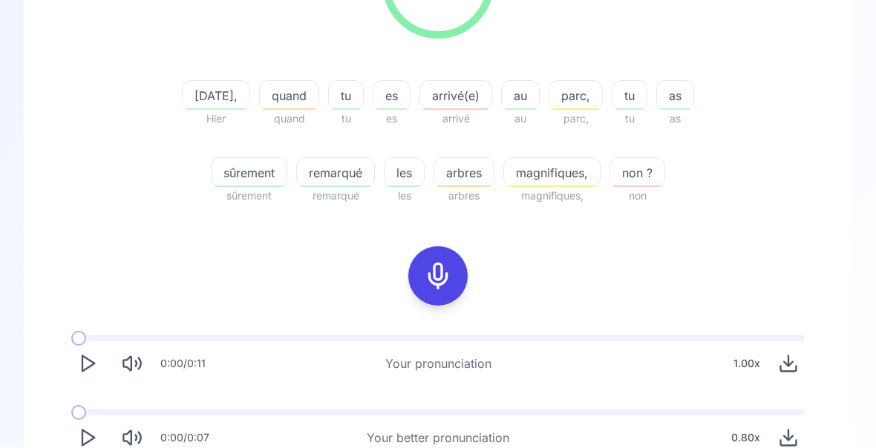
scroll to position [276, 0]
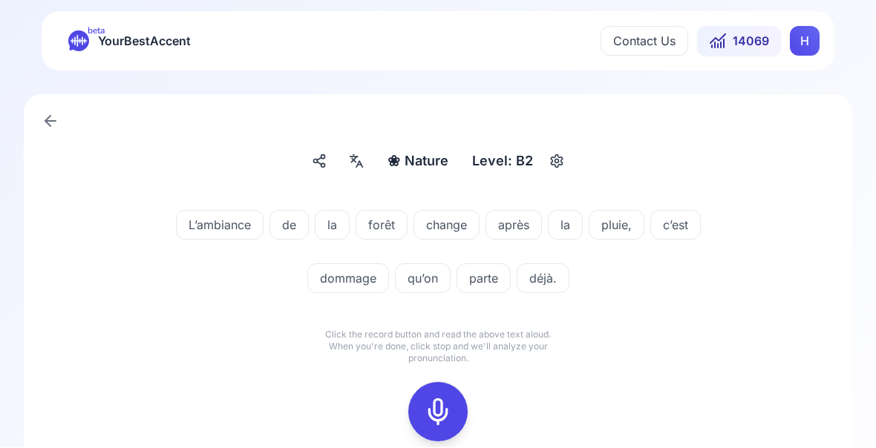
click at [439, 417] on icon at bounding box center [438, 413] width 30 height 30
click at [871, 277] on div "❀ Nature Nature Level: B2 L’ambiance de la forêt change après la pluie, c’est d…" at bounding box center [438, 319] width 876 height 496
click at [443, 419] on icon at bounding box center [438, 413] width 30 height 30
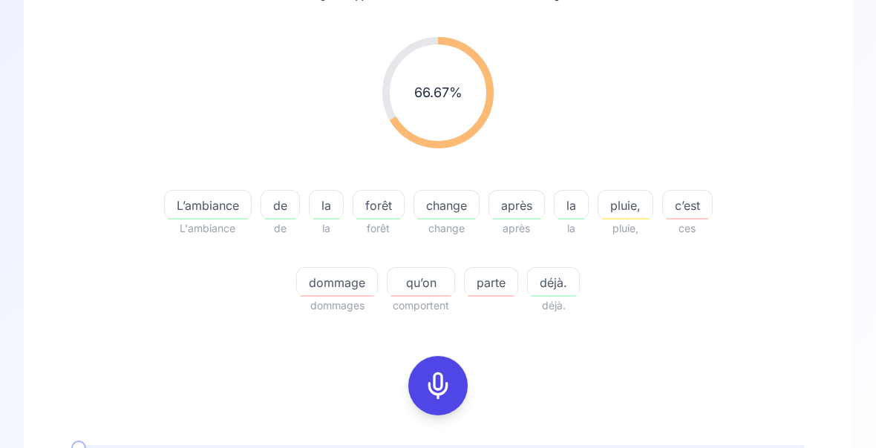
scroll to position [168, 0]
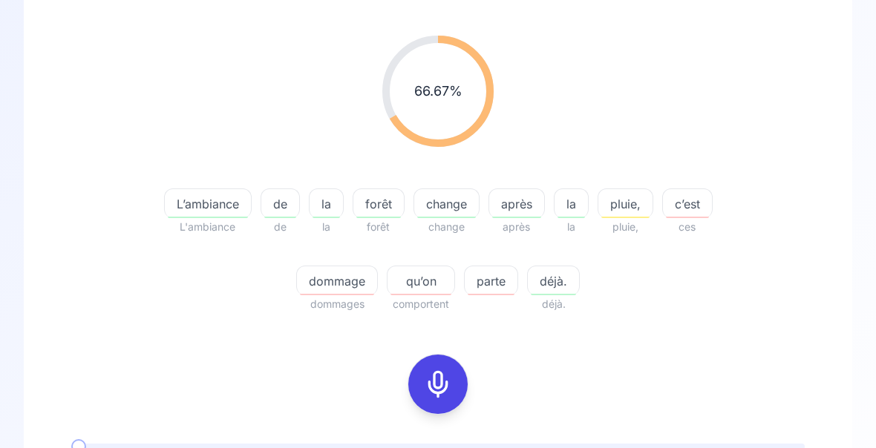
click at [430, 283] on span "qu’on" at bounding box center [420, 282] width 67 height 18
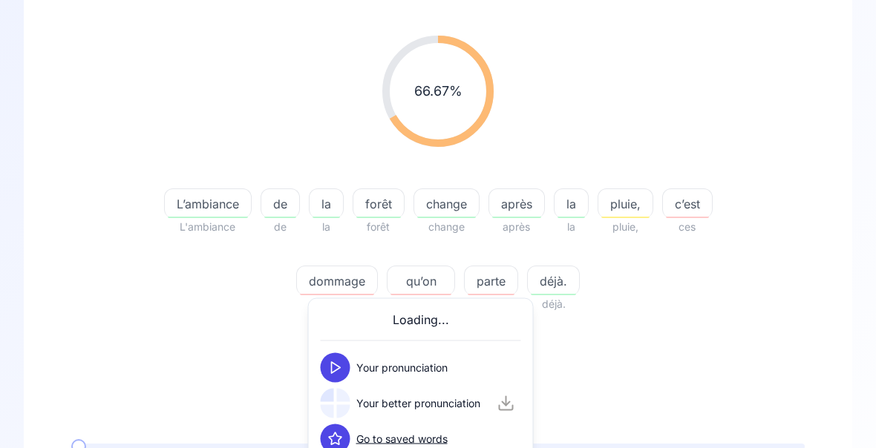
scroll to position [169, 0]
click at [621, 306] on div "L’ambiance L'ambiance de de la la forêt forêt change change après après la la p…" at bounding box center [438, 242] width 570 height 142
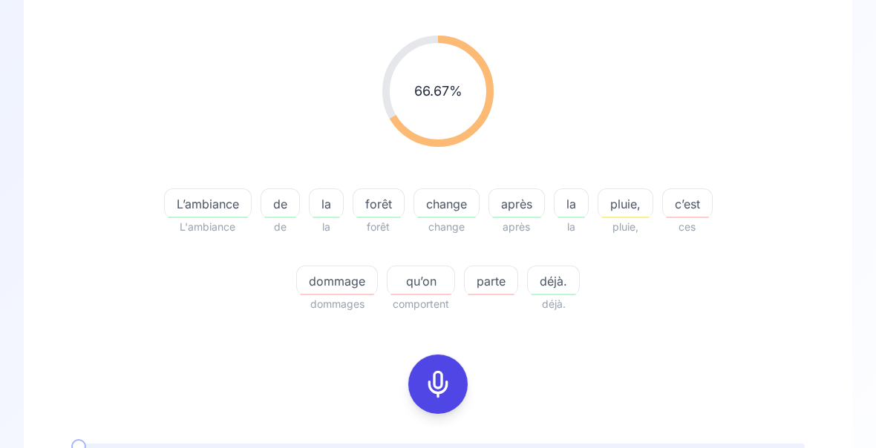
click at [353, 294] on div "button" at bounding box center [337, 294] width 74 height 1
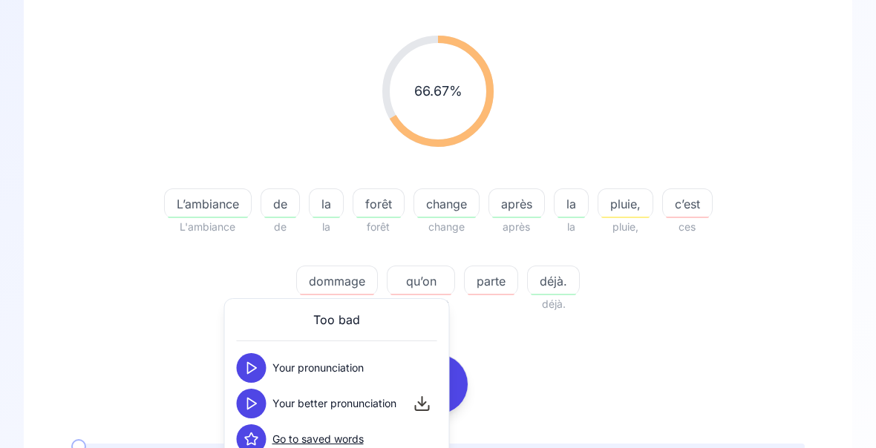
click at [259, 399] on button at bounding box center [252, 404] width 30 height 30
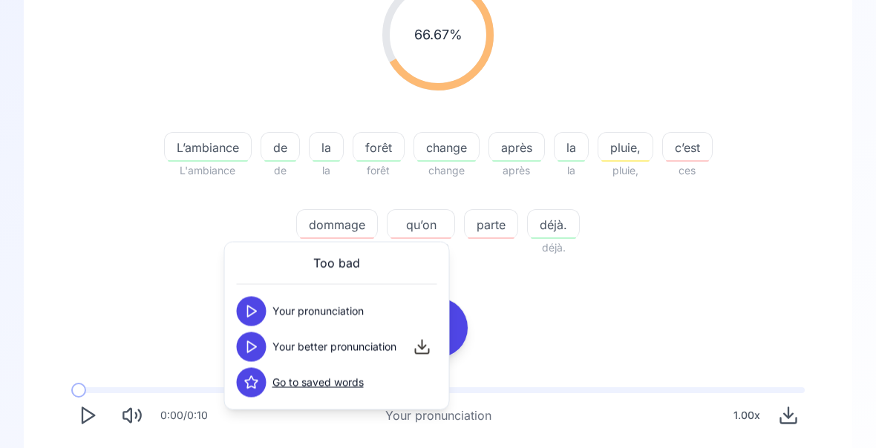
scroll to position [226, 0]
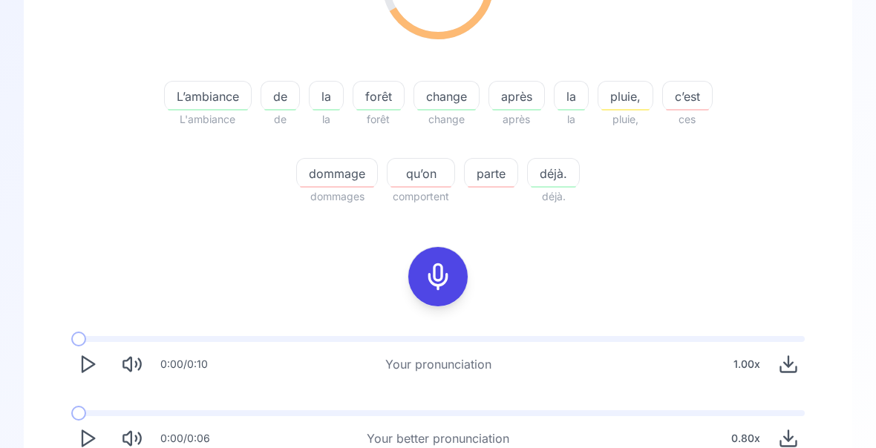
scroll to position [276, 0]
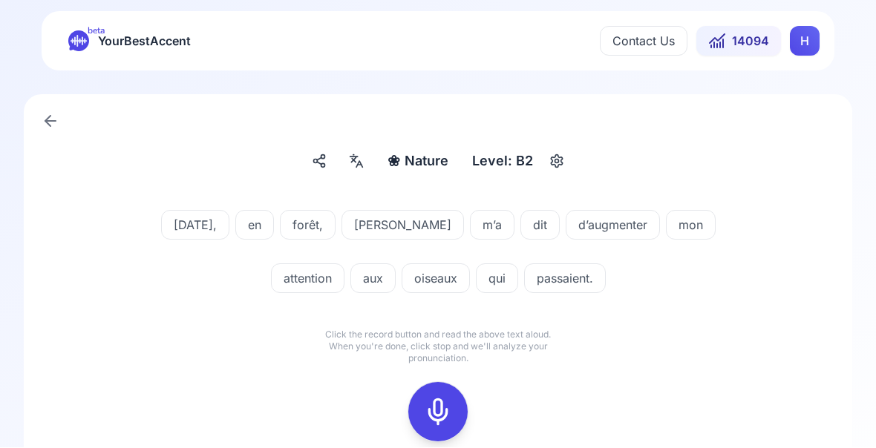
click at [448, 408] on rect at bounding box center [438, 412] width 22 height 22
click at [450, 413] on icon at bounding box center [438, 413] width 30 height 30
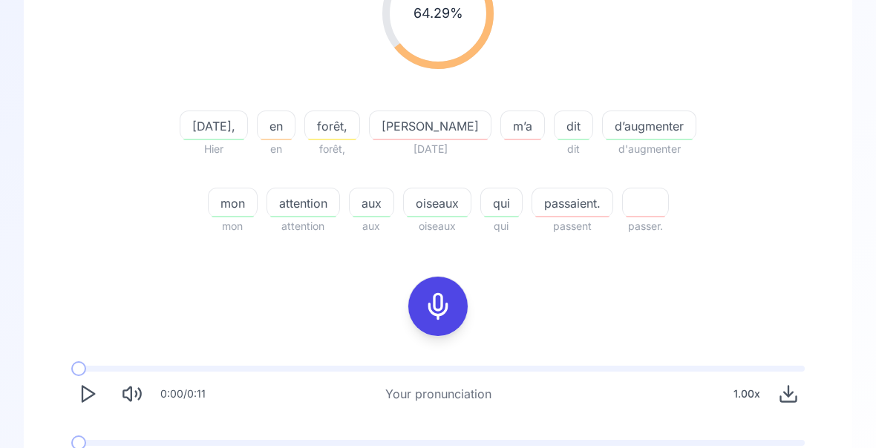
scroll to position [247, 0]
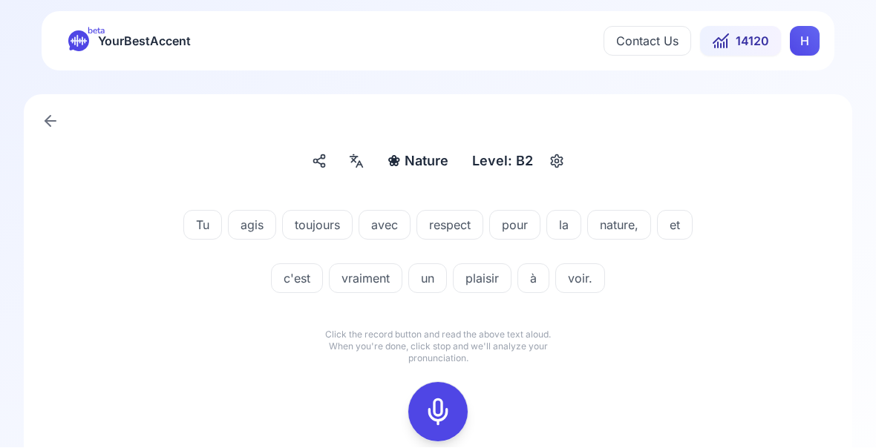
click at [439, 407] on icon at bounding box center [438, 413] width 30 height 30
click at [439, 421] on icon at bounding box center [438, 413] width 30 height 30
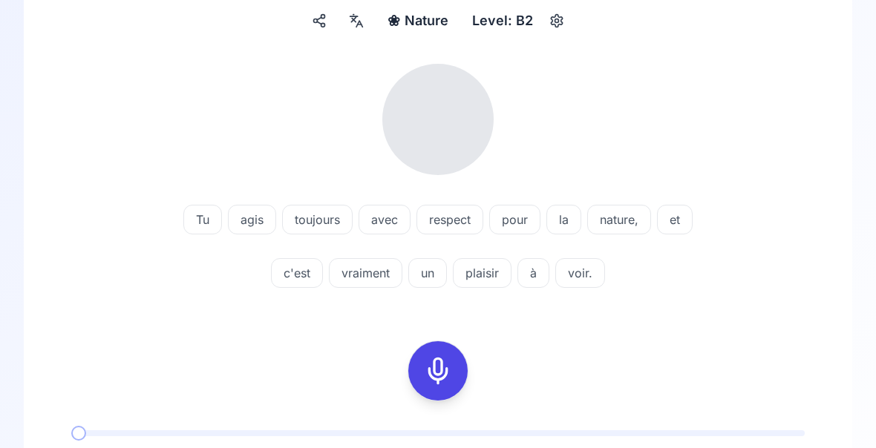
scroll to position [171, 0]
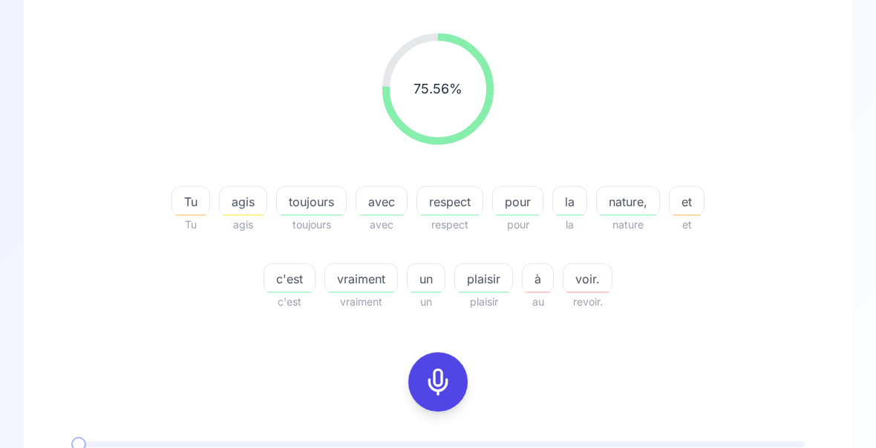
click at [246, 209] on span "agis" at bounding box center [243, 202] width 47 height 18
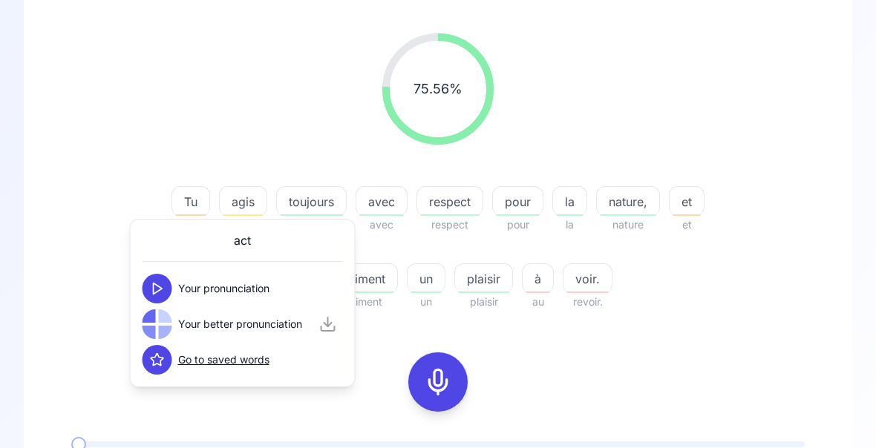
click at [72, 306] on div "75.56 % 75.56 % Tu Tu agis agis toujours toujours avec avec respect respect pou…" at bounding box center [437, 172] width 757 height 301
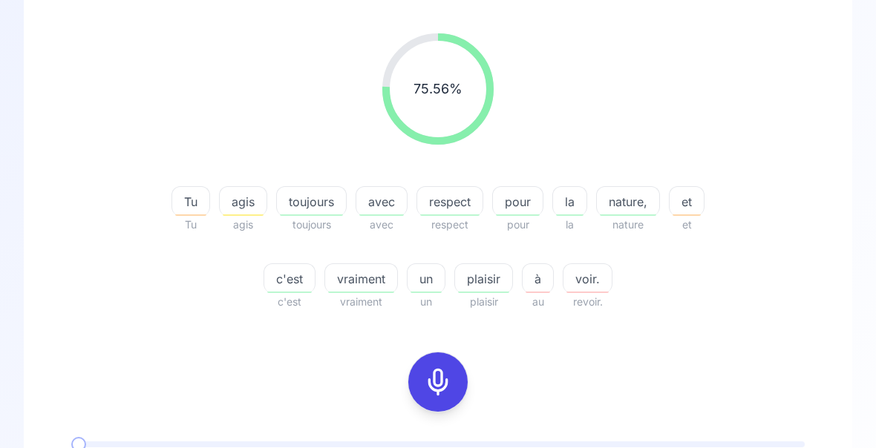
click at [539, 286] on span "à" at bounding box center [537, 279] width 30 height 18
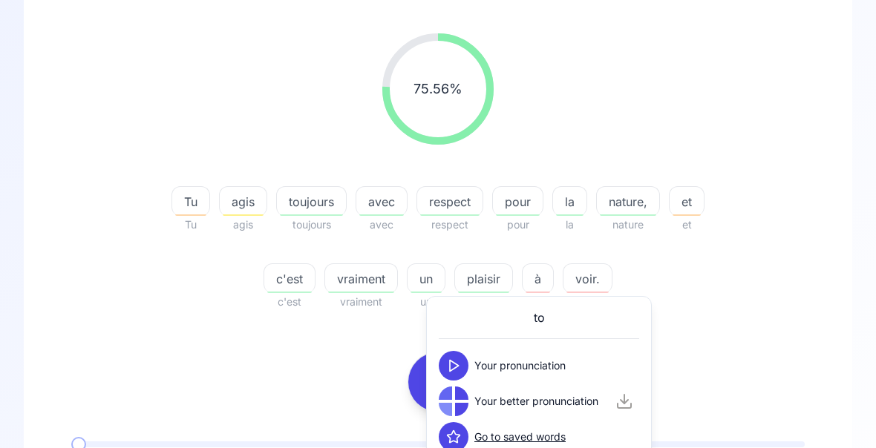
click at [775, 317] on div "75.56 % 75.56 % Tu Tu agis agis toujours toujours avec avec respect respect pou…" at bounding box center [437, 172] width 757 height 301
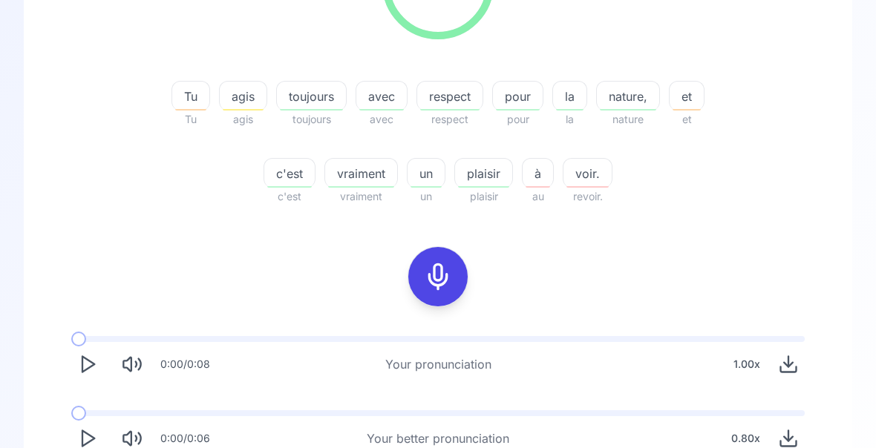
scroll to position [276, 0]
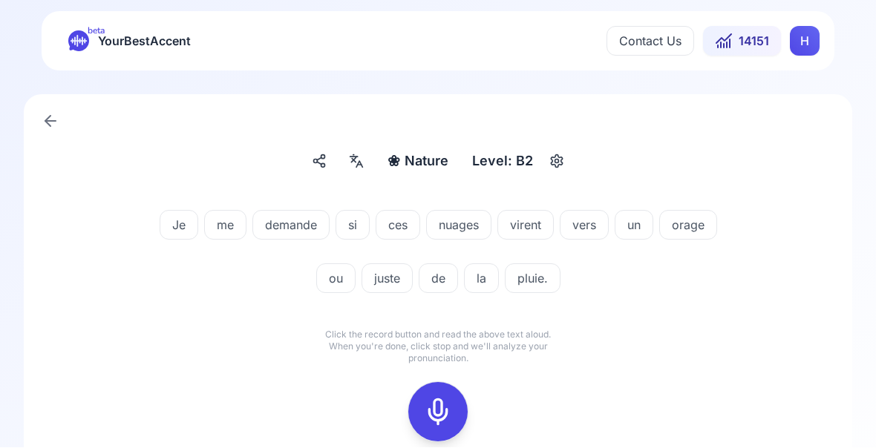
click at [422, 422] on div at bounding box center [438, 412] width 36 height 59
click at [434, 418] on icon at bounding box center [438, 413] width 30 height 30
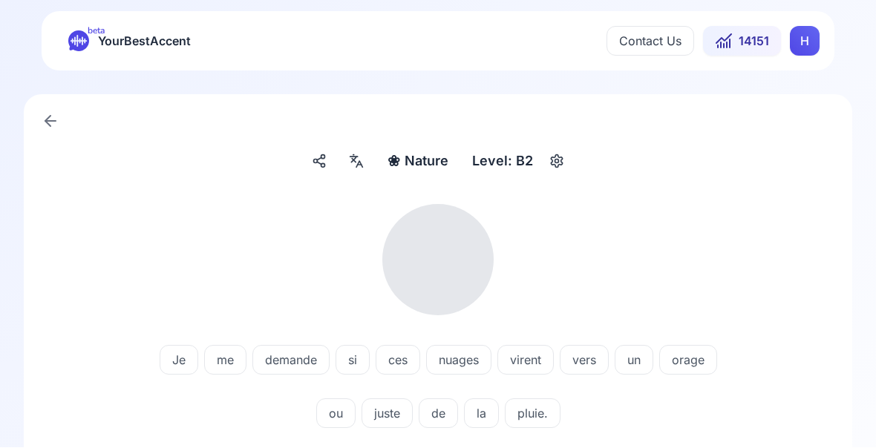
scroll to position [1, 0]
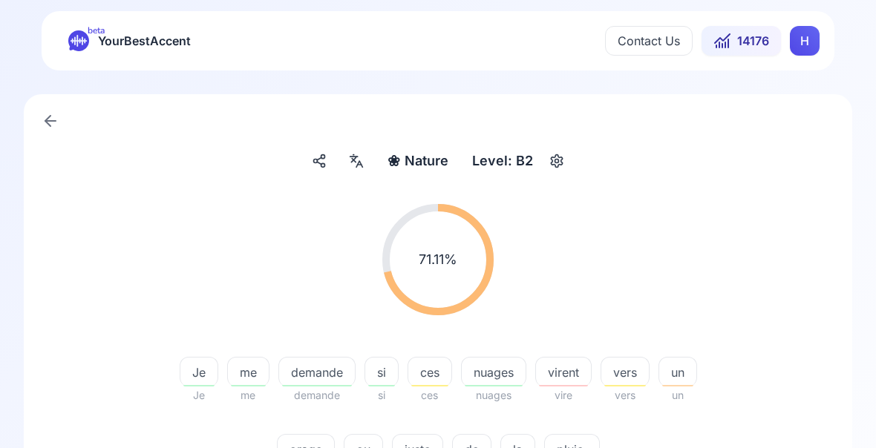
click at [568, 375] on span "virent" at bounding box center [563, 373] width 55 height 18
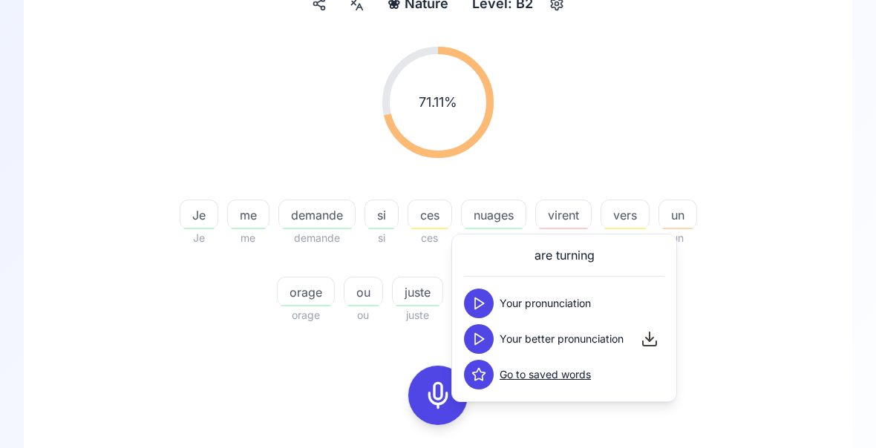
scroll to position [159, 0]
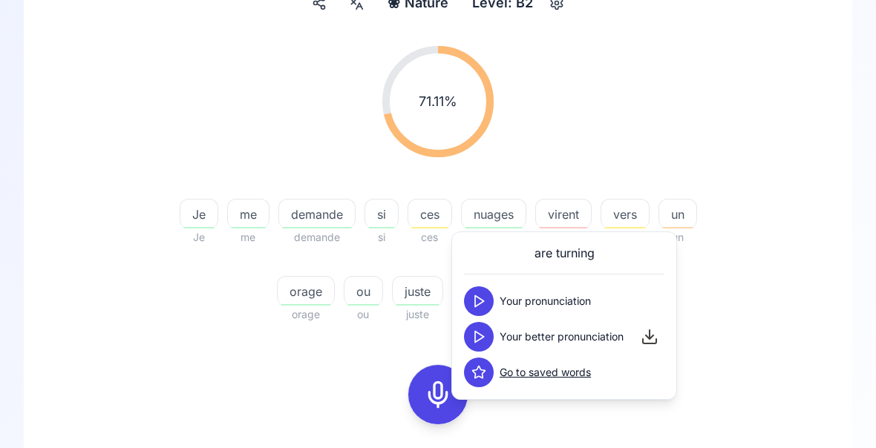
click at [632, 214] on span "vers" at bounding box center [624, 215] width 47 height 18
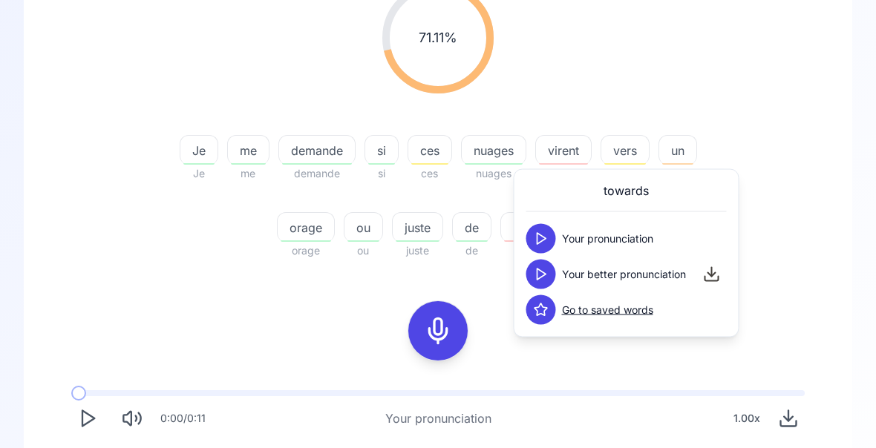
scroll to position [220, 0]
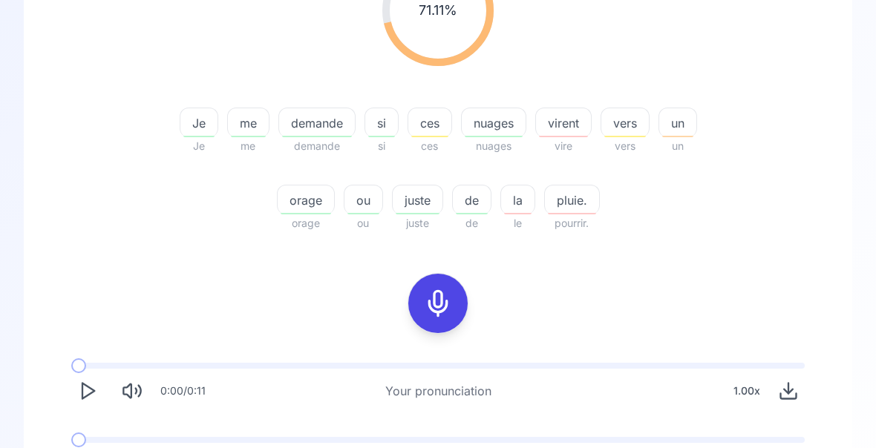
scroll to position [250, 0]
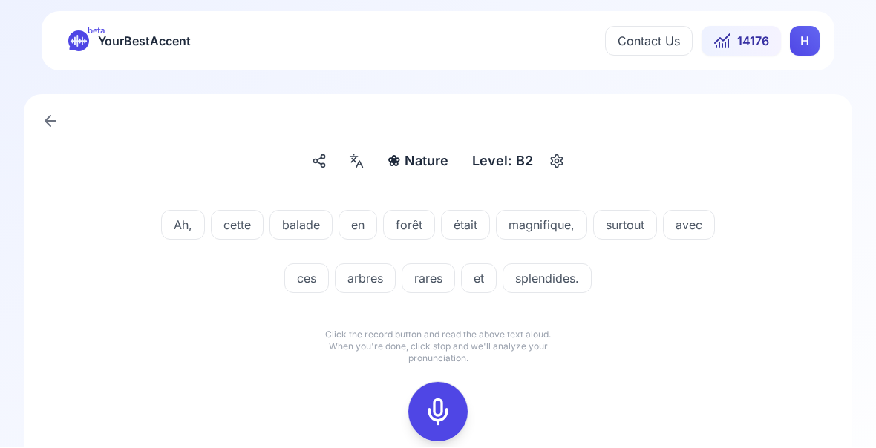
click at [442, 399] on icon at bounding box center [438, 413] width 30 height 30
click at [441, 416] on icon at bounding box center [438, 413] width 30 height 30
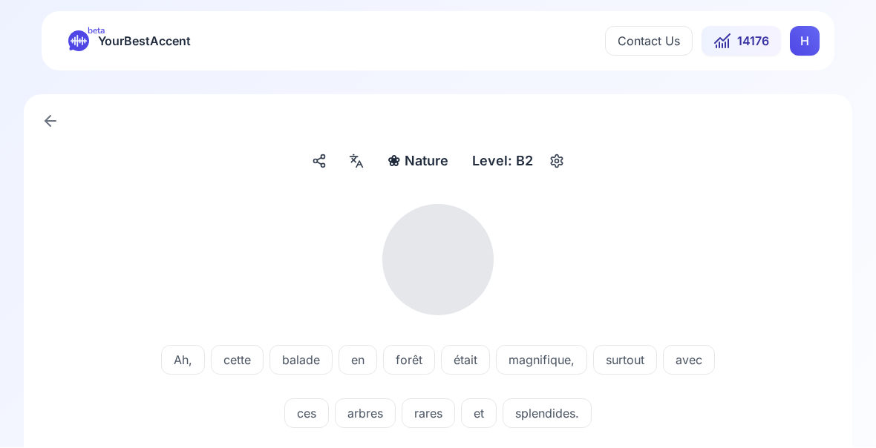
scroll to position [1, 0]
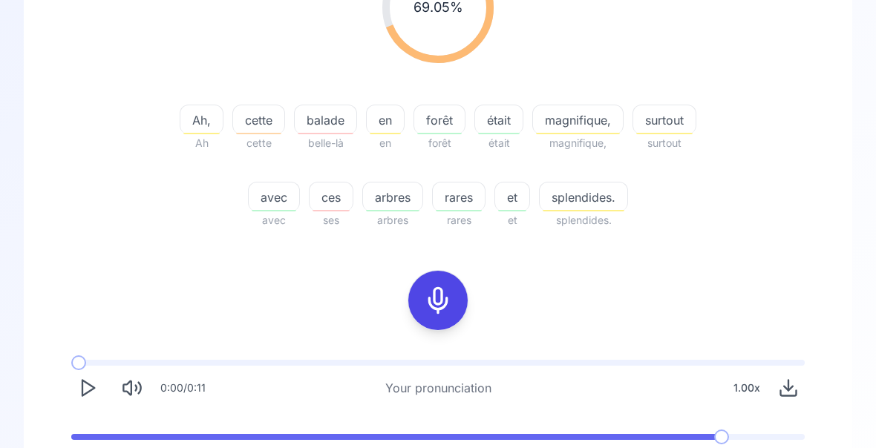
scroll to position [276, 0]
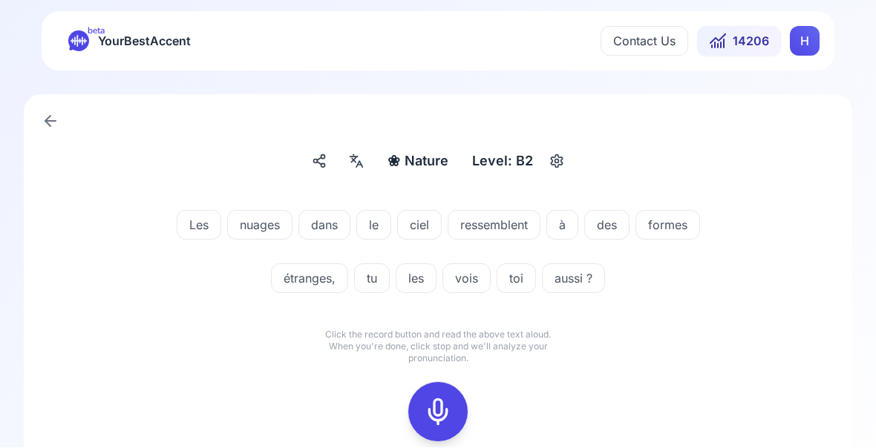
click at [437, 416] on icon at bounding box center [438, 413] width 30 height 30
click at [873, 269] on div "❀ Nature Nature Level: B2 Les nuages dans le ciel ressemblent à des formes étra…" at bounding box center [438, 319] width 876 height 496
click at [873, 242] on div "❀ Nature Nature Level: B2 Les nuages dans le ciel ressemblent à des formes étra…" at bounding box center [438, 319] width 876 height 496
click at [875, 244] on div "❀ Nature Nature Level: B2 Les nuages dans le ciel ressemblent à des formes étra…" at bounding box center [438, 319] width 876 height 496
click at [425, 414] on icon at bounding box center [438, 413] width 30 height 30
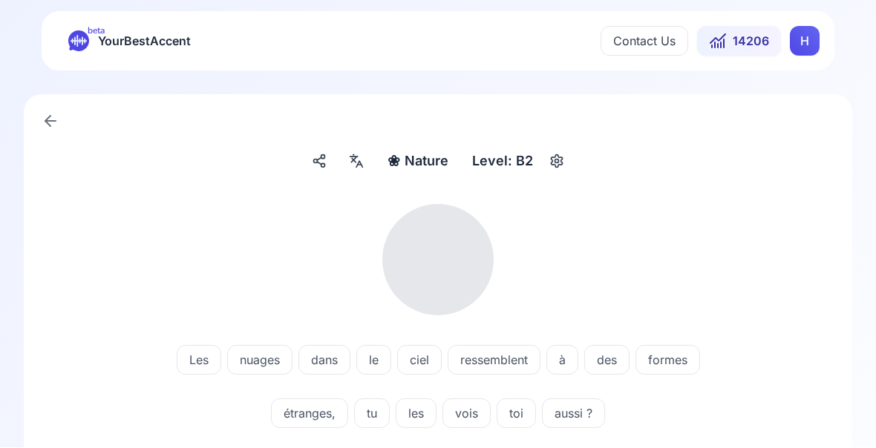
scroll to position [1, 0]
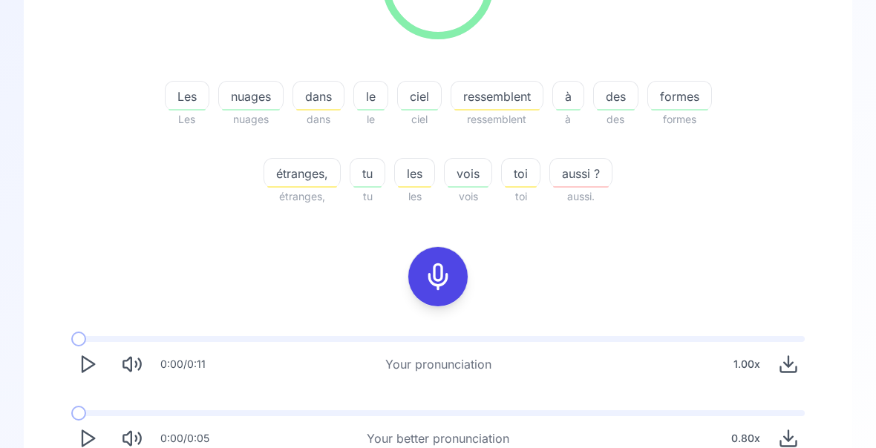
scroll to position [276, 0]
